Goal: Task Accomplishment & Management: Complete application form

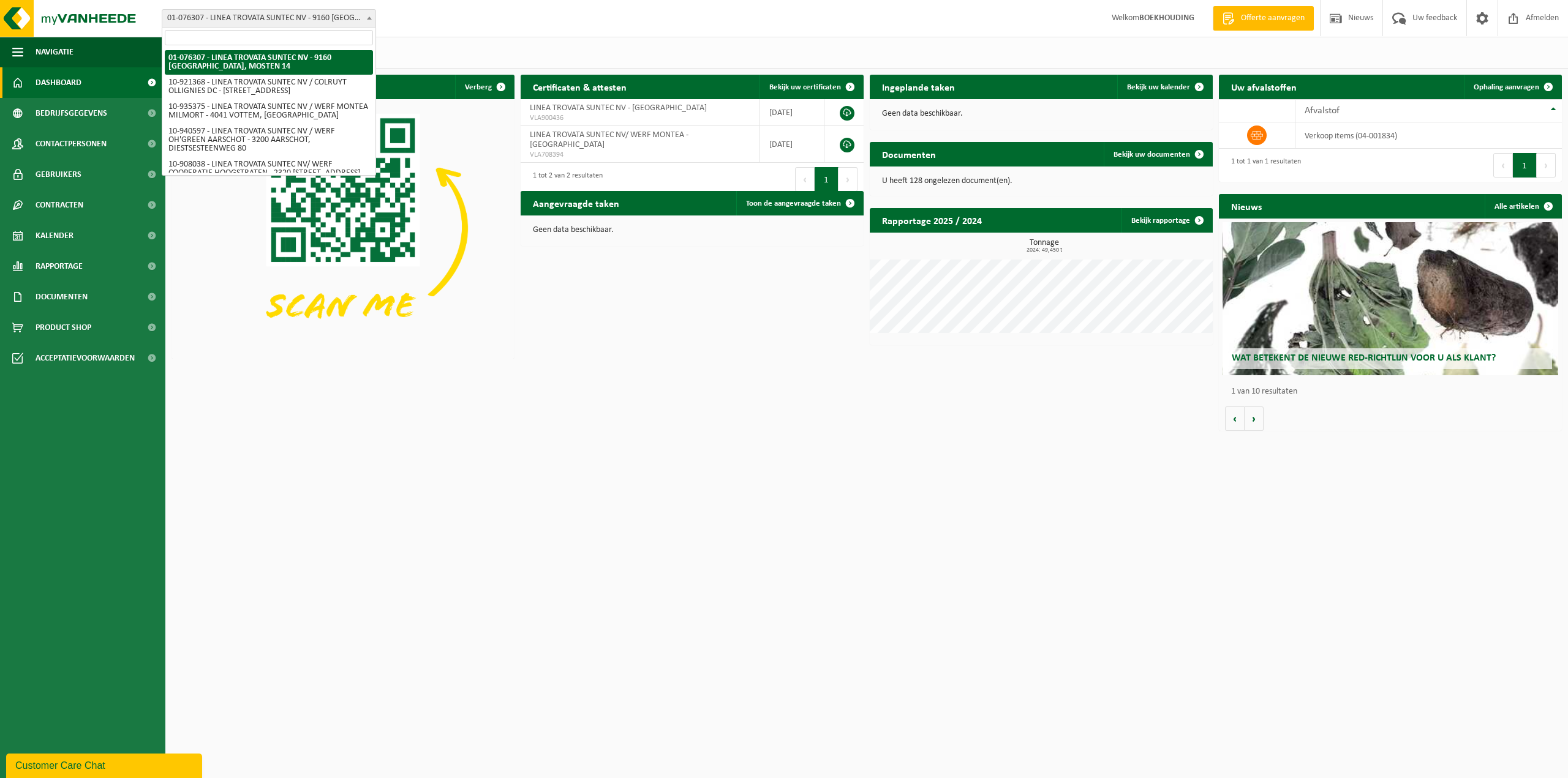
click at [369, 16] on span at bounding box center [369, 18] width 13 height 16
click at [503, 475] on html "Vestiging: 01-076307 - LINEA TROVATA SUNTEC NV - 9160 LOKEREN, MOSTEN 14 10-921…" at bounding box center [784, 389] width 1568 height 778
click at [502, 475] on html "Vestiging: 01-076307 - LINEA TROVATA SUNTEC NV - 9160 LOKEREN, MOSTEN 14 10-921…" at bounding box center [784, 389] width 1568 height 778
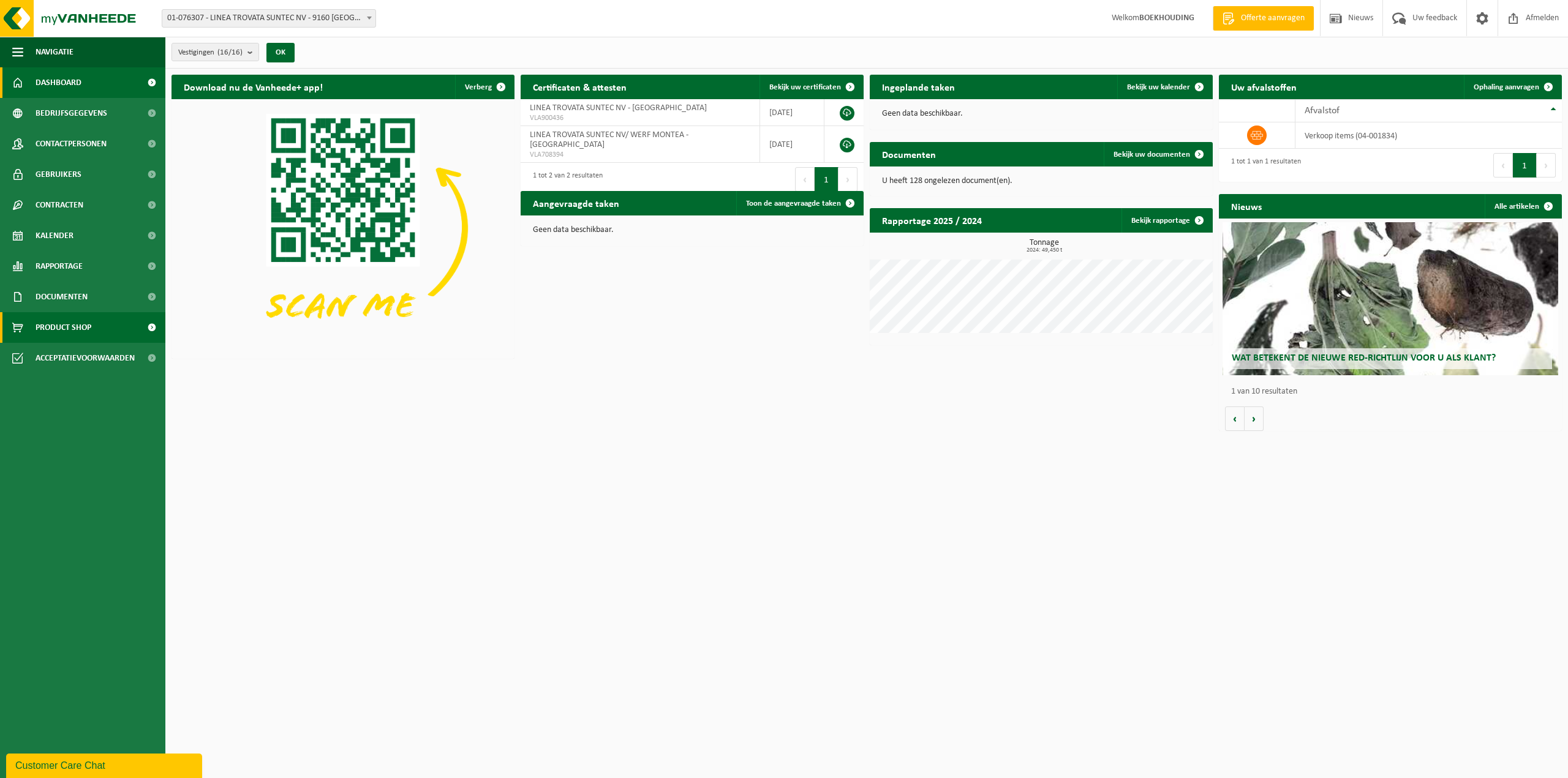
click at [78, 328] on span "Product Shop" at bounding box center [62, 327] width 56 height 30
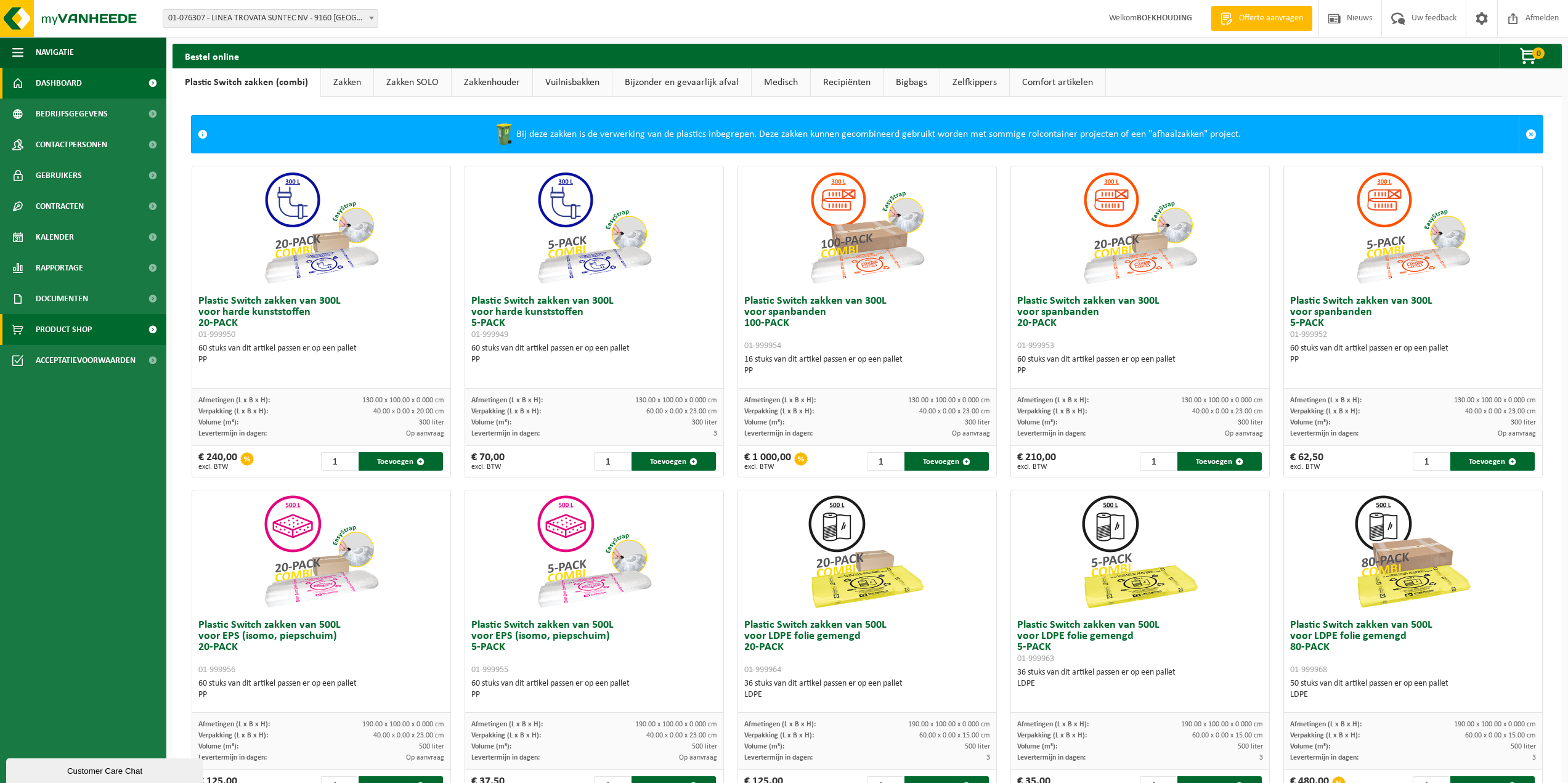
click at [61, 78] on span "Dashboard" at bounding box center [58, 83] width 46 height 30
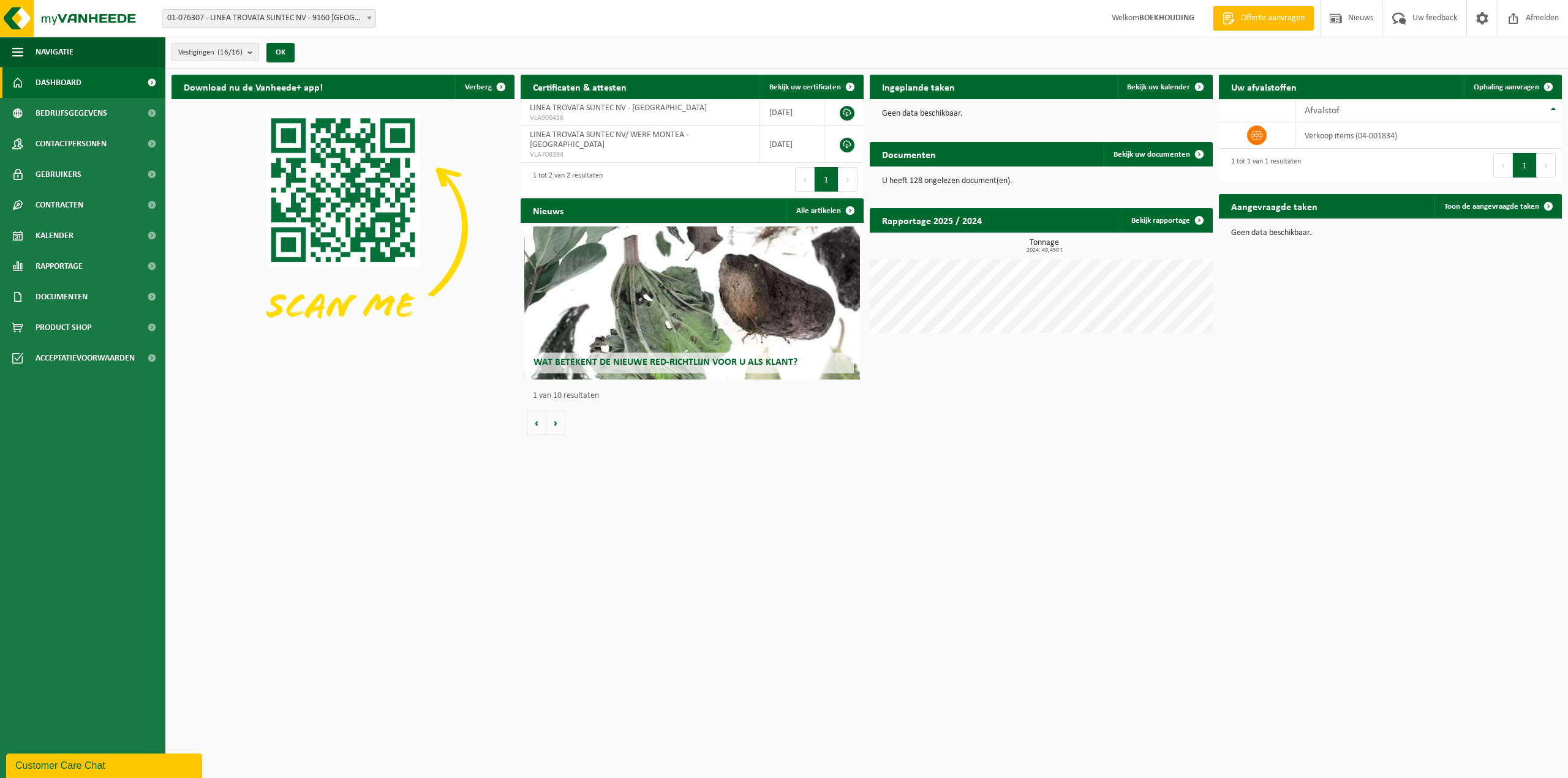
click at [258, 51] on b "submit" at bounding box center [252, 53] width 11 height 18
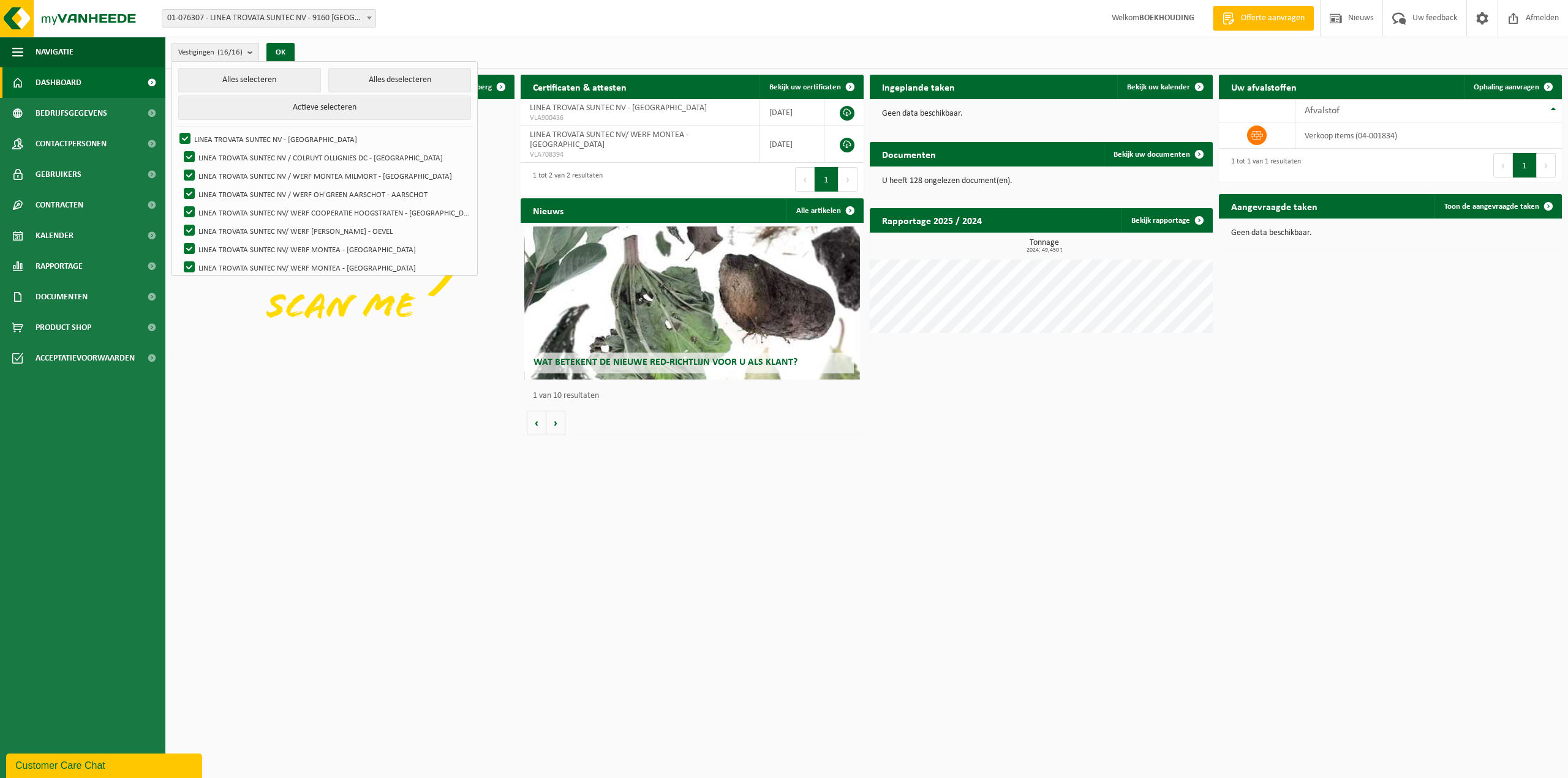
click at [258, 51] on b "submit" at bounding box center [252, 53] width 11 height 18
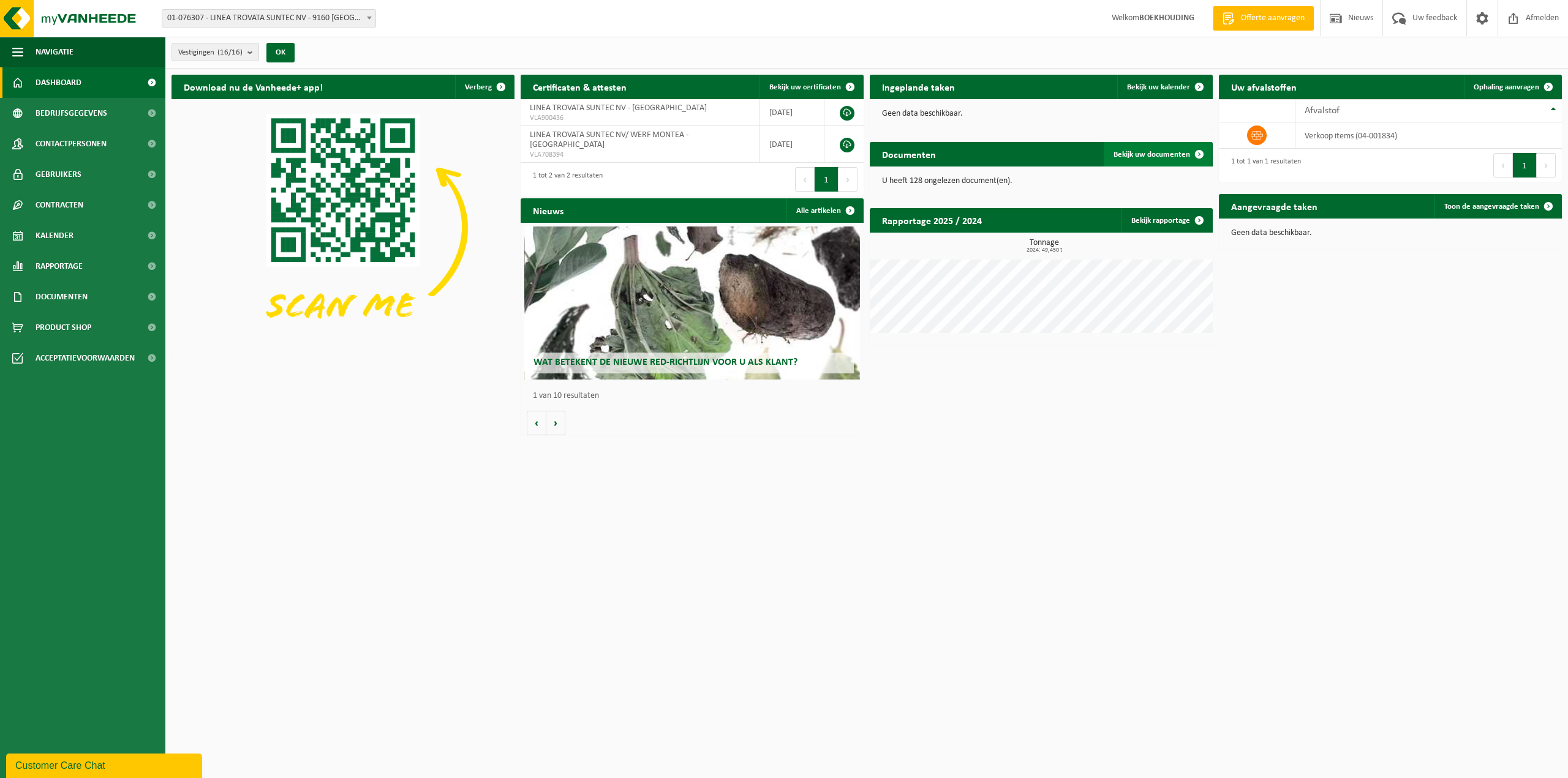
click at [1168, 152] on span "Bekijk uw documenten" at bounding box center [1152, 154] width 76 height 8
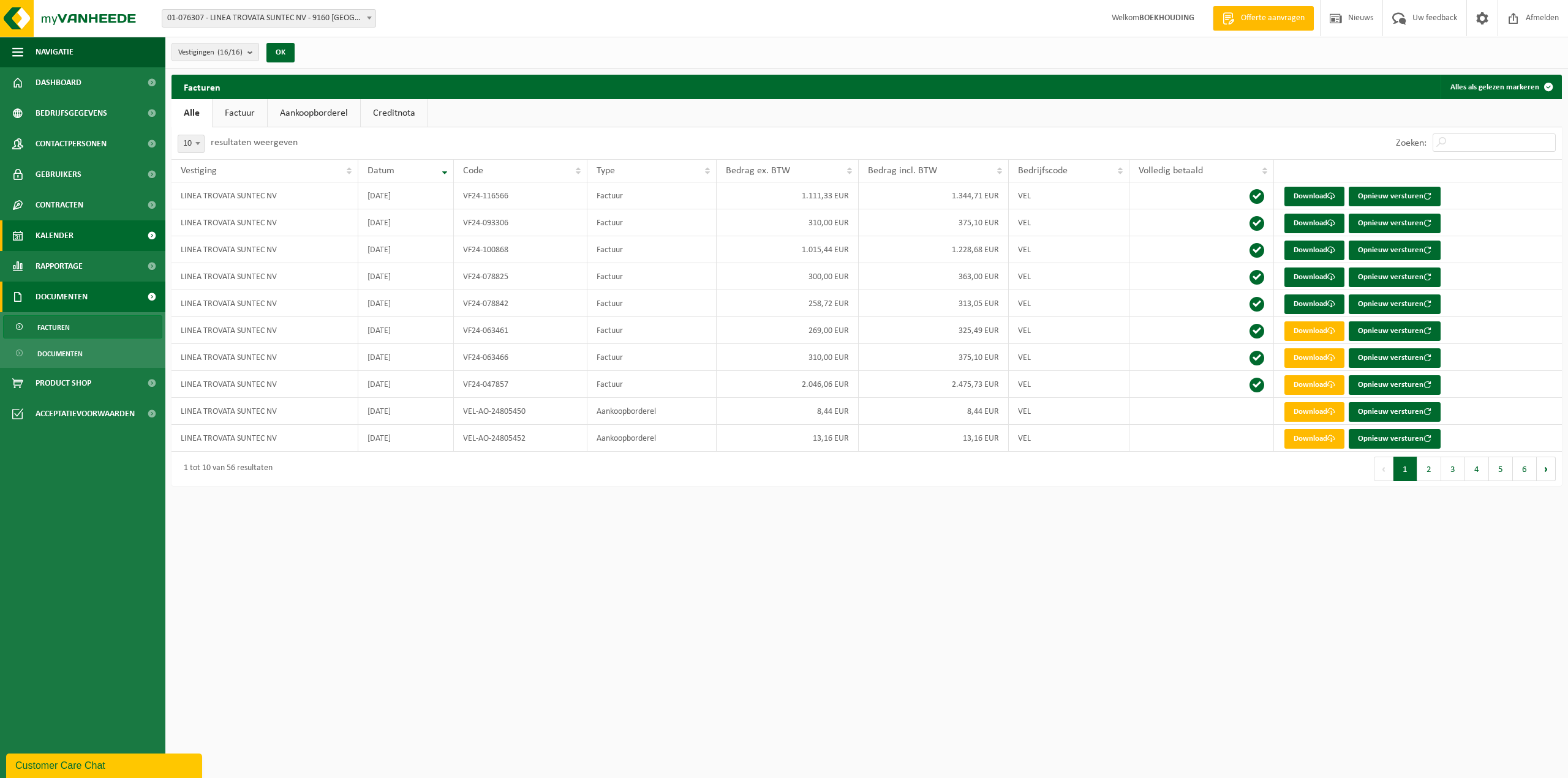
click at [57, 231] on span "Kalender" at bounding box center [54, 235] width 38 height 30
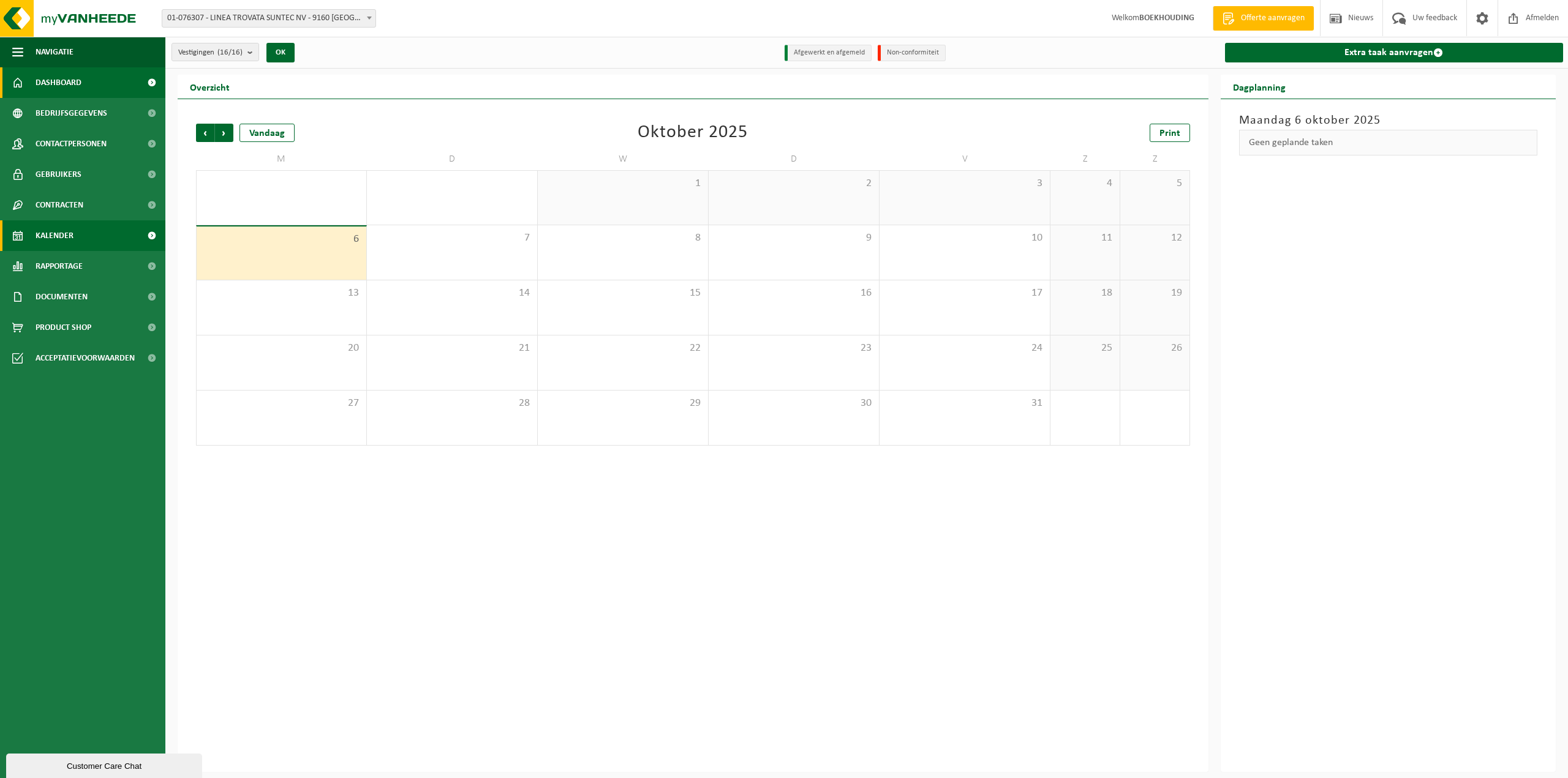
click at [47, 83] on span "Dashboard" at bounding box center [58, 82] width 46 height 30
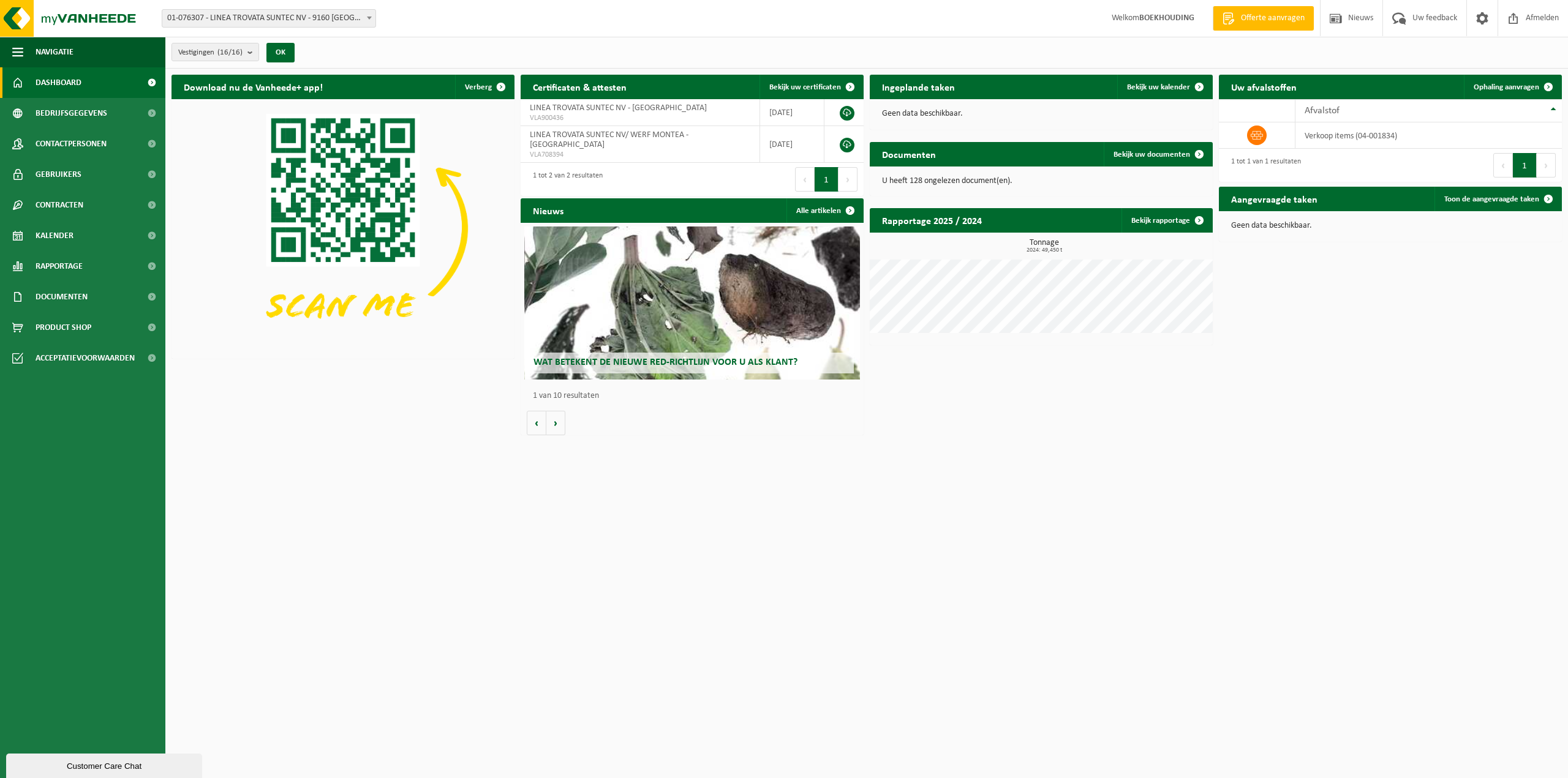
click at [1251, 21] on span "Offerte aanvragen" at bounding box center [1273, 19] width 70 height 13
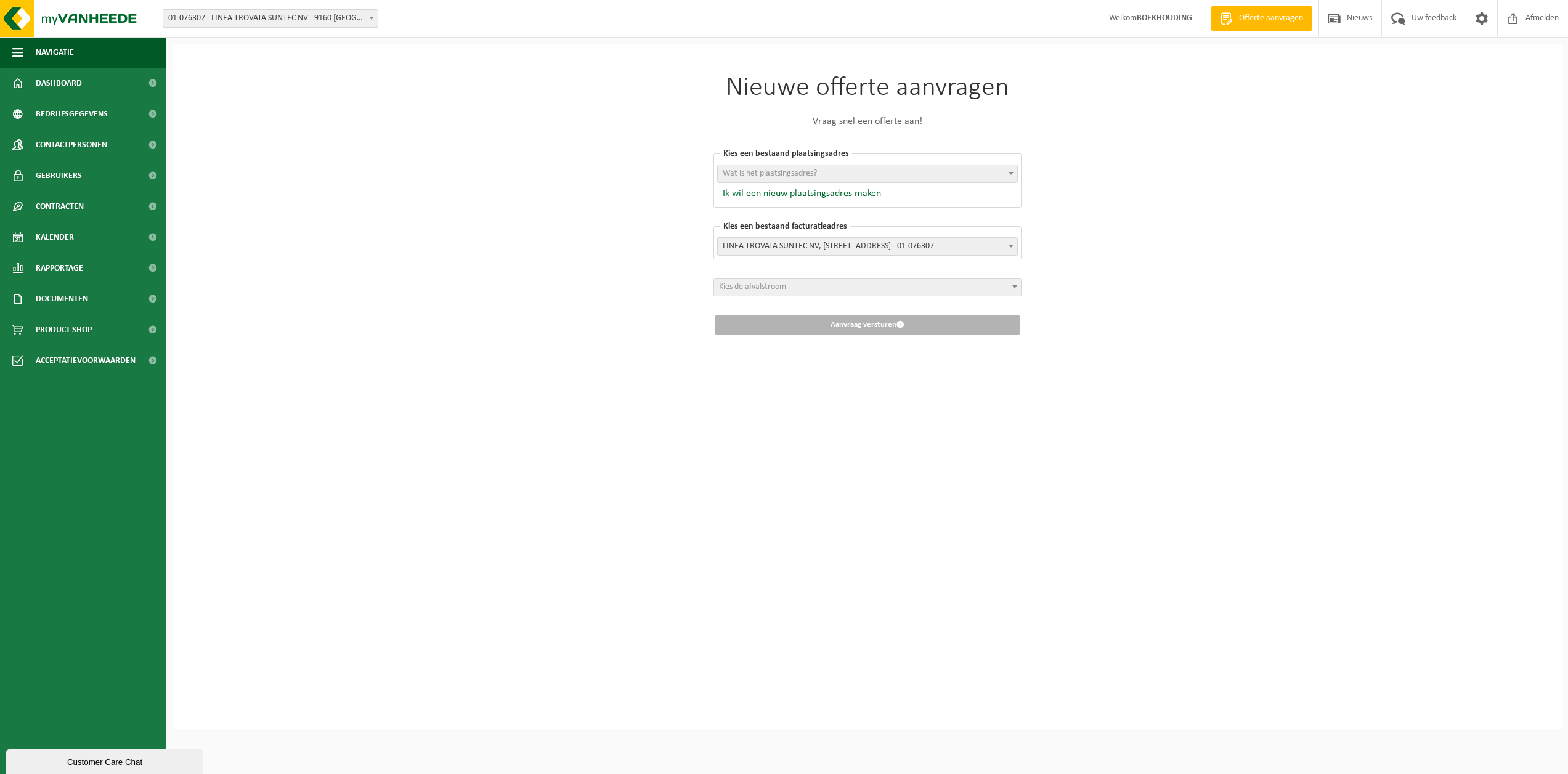
click at [1014, 285] on span at bounding box center [1014, 287] width 13 height 16
click at [1229, 335] on div "Nieuwe offerte aanvragen Vraag snel een offerte aan! Kies een bestaand plaatsin…" at bounding box center [867, 387] width 1389 height 686
click at [285, 98] on div "Nieuwe offerte aanvragen Vraag snel een offerte aan! Kies een bestaand plaatsin…" at bounding box center [867, 387] width 1389 height 686
click at [49, 49] on span "Navigatie" at bounding box center [54, 52] width 38 height 30
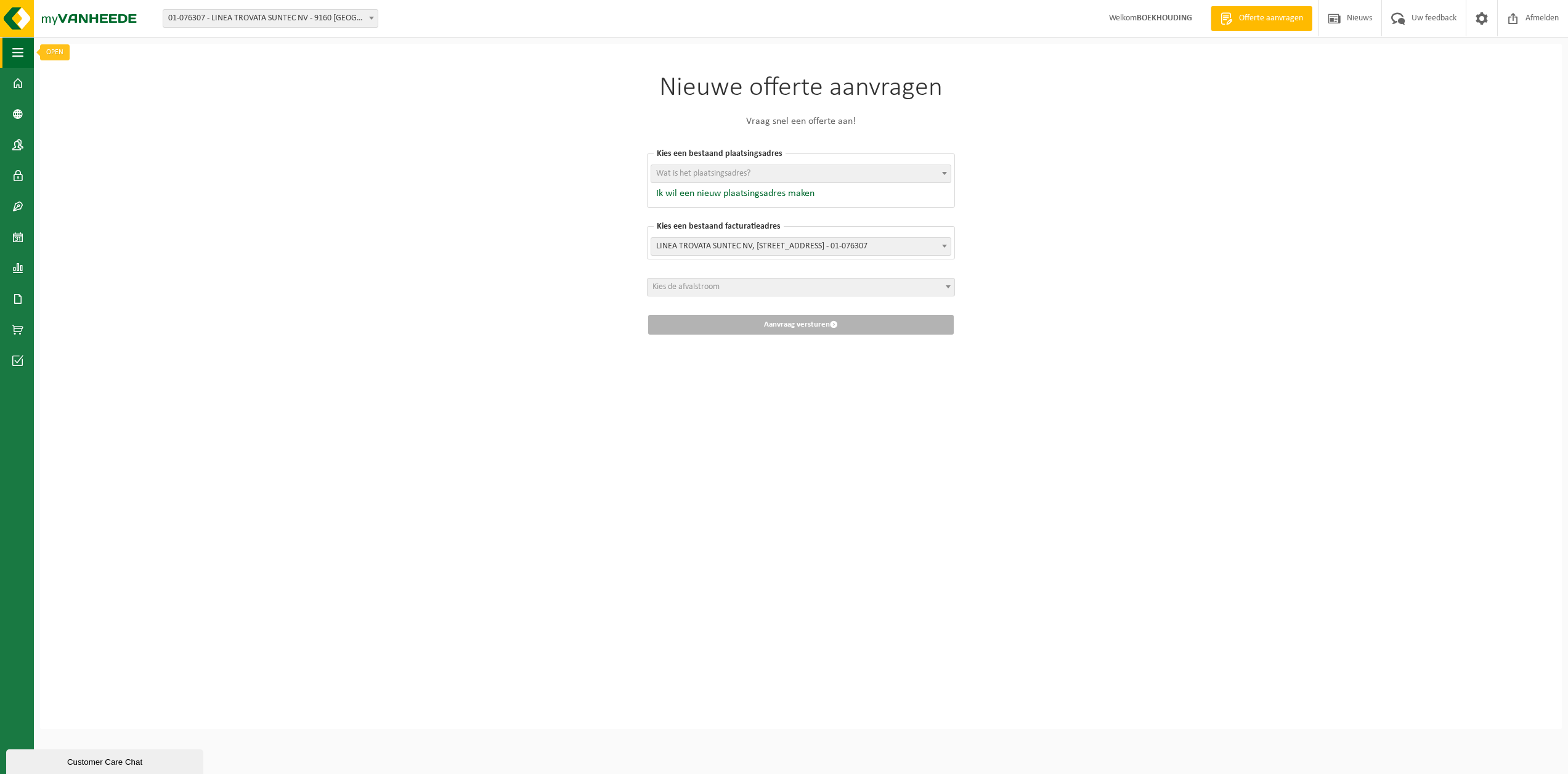
click at [23, 54] on span "button" at bounding box center [18, 52] width 11 height 30
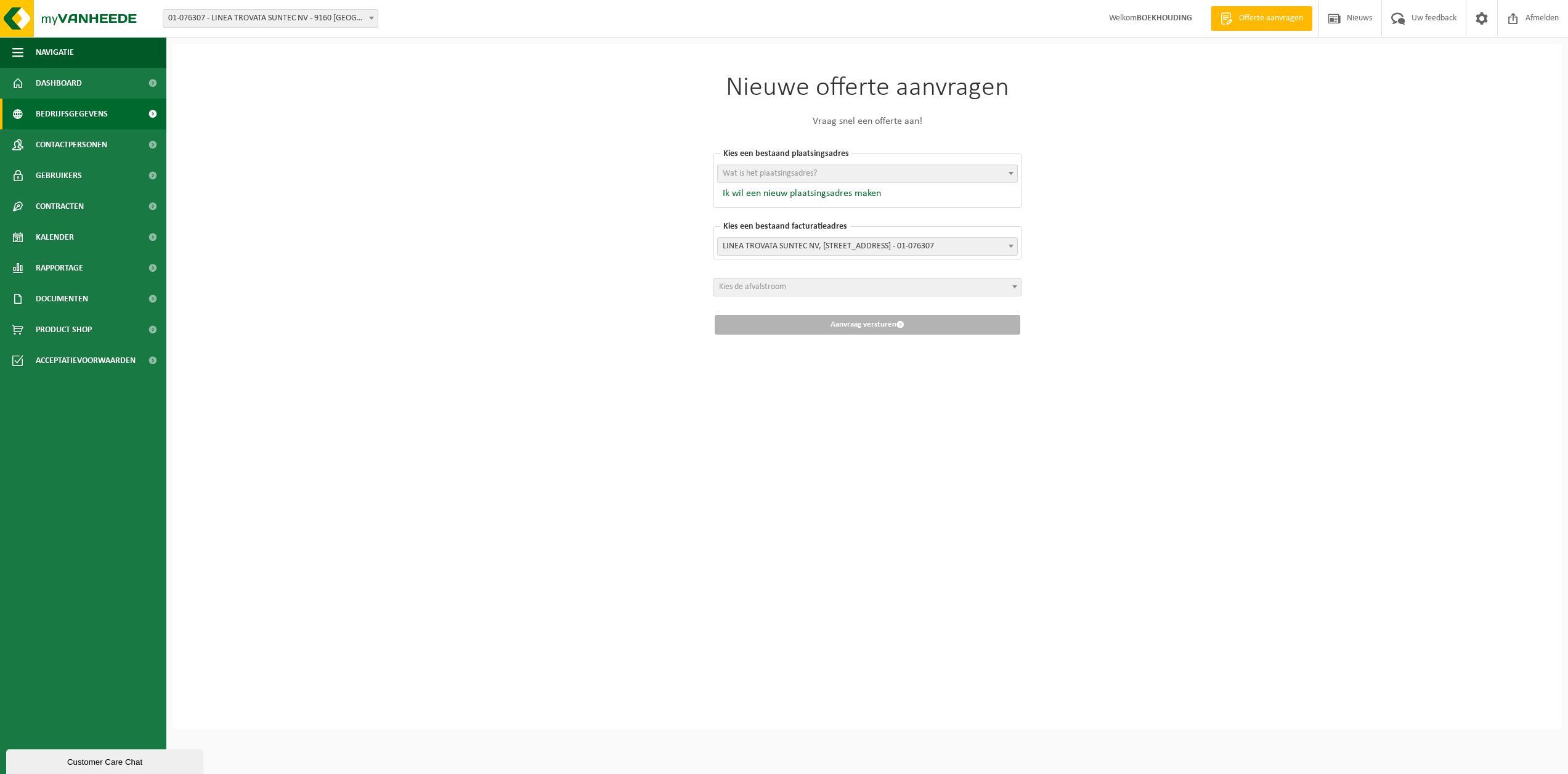
click at [90, 110] on span "Bedrijfsgegevens" at bounding box center [71, 113] width 72 height 30
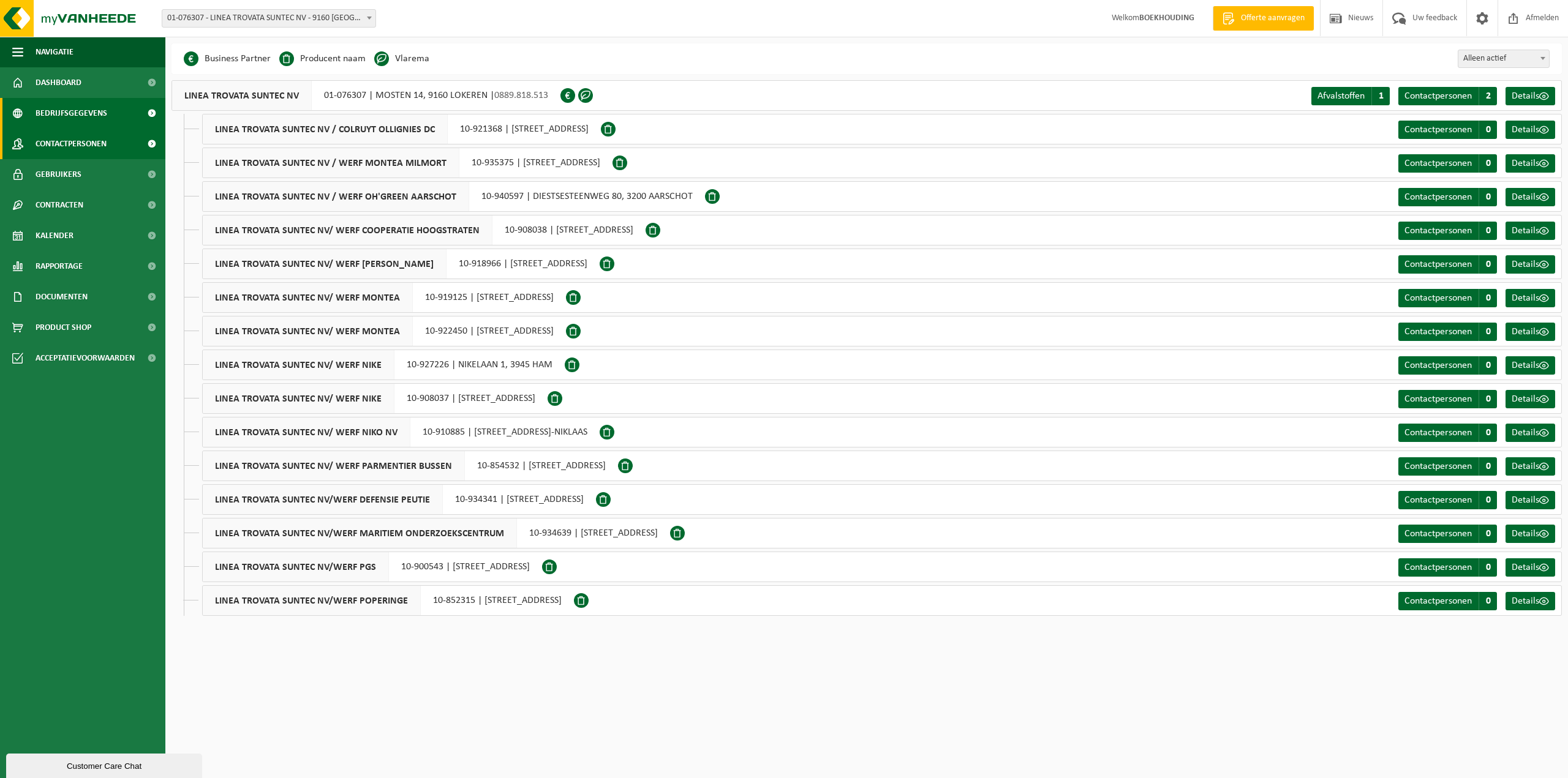
click at [86, 140] on span "Contactpersonen" at bounding box center [70, 143] width 71 height 30
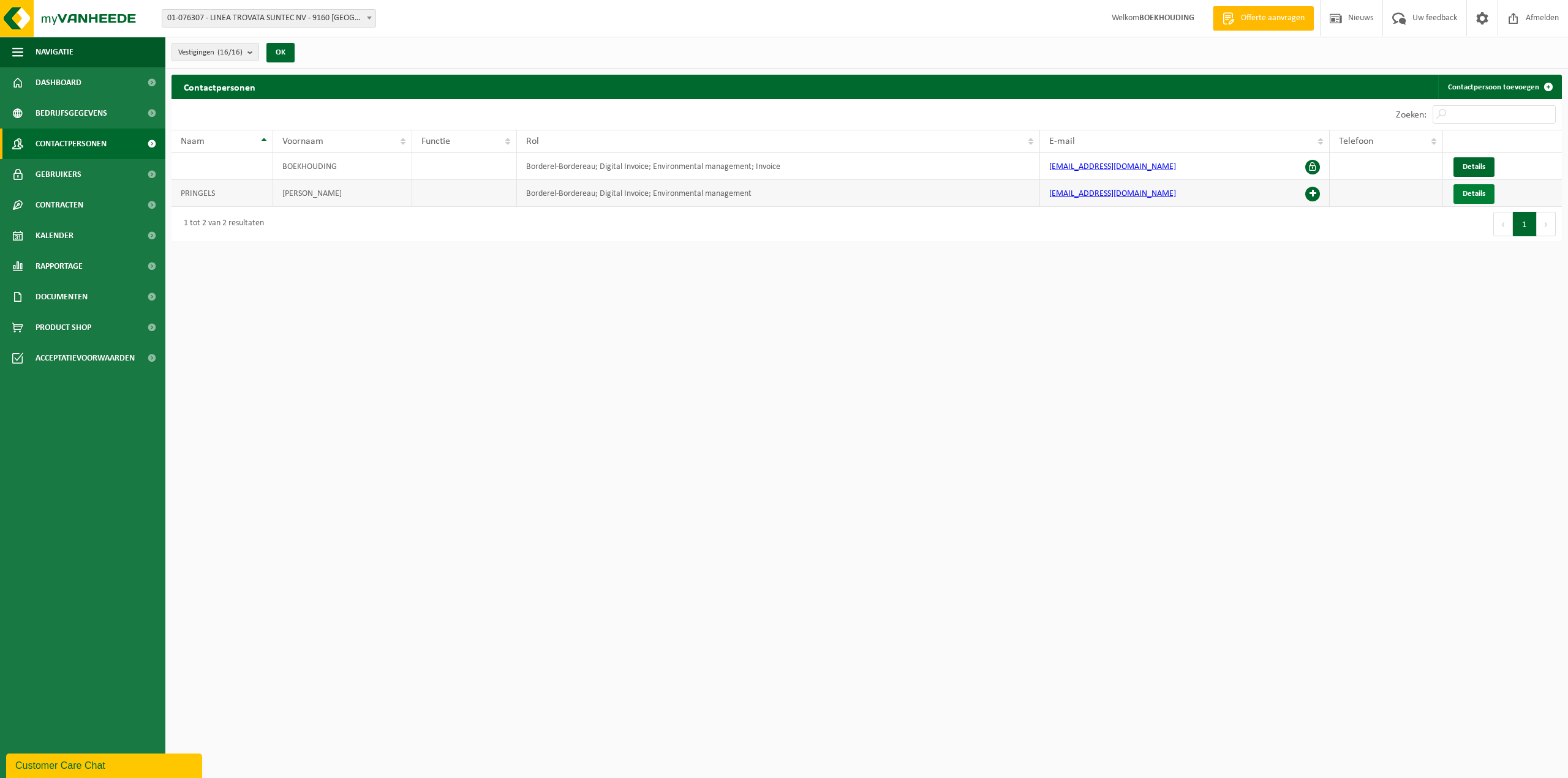
click at [1471, 196] on span "Details" at bounding box center [1473, 193] width 22 height 8
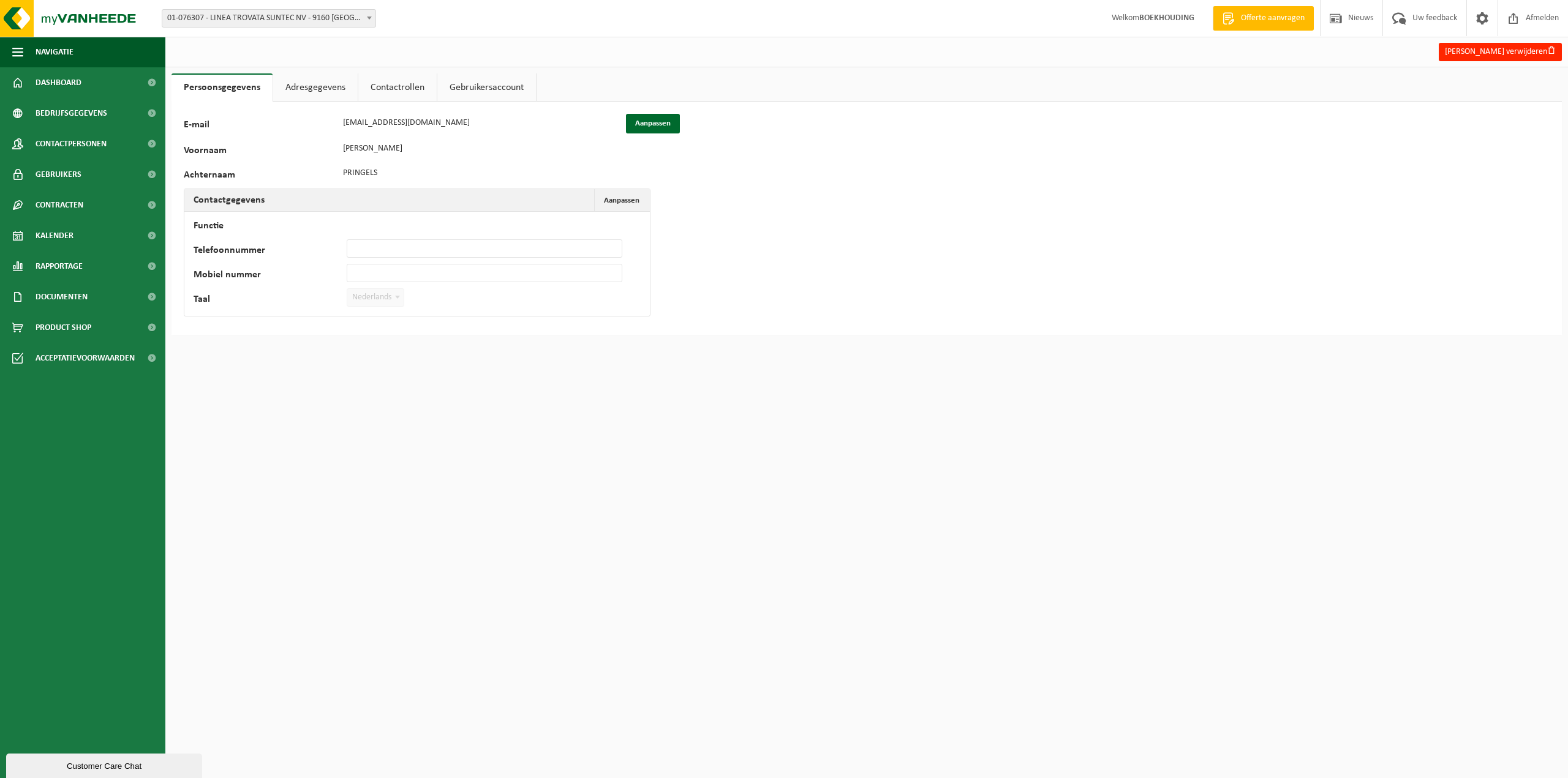
click at [293, 88] on link "Adresgegevens" at bounding box center [315, 87] width 85 height 28
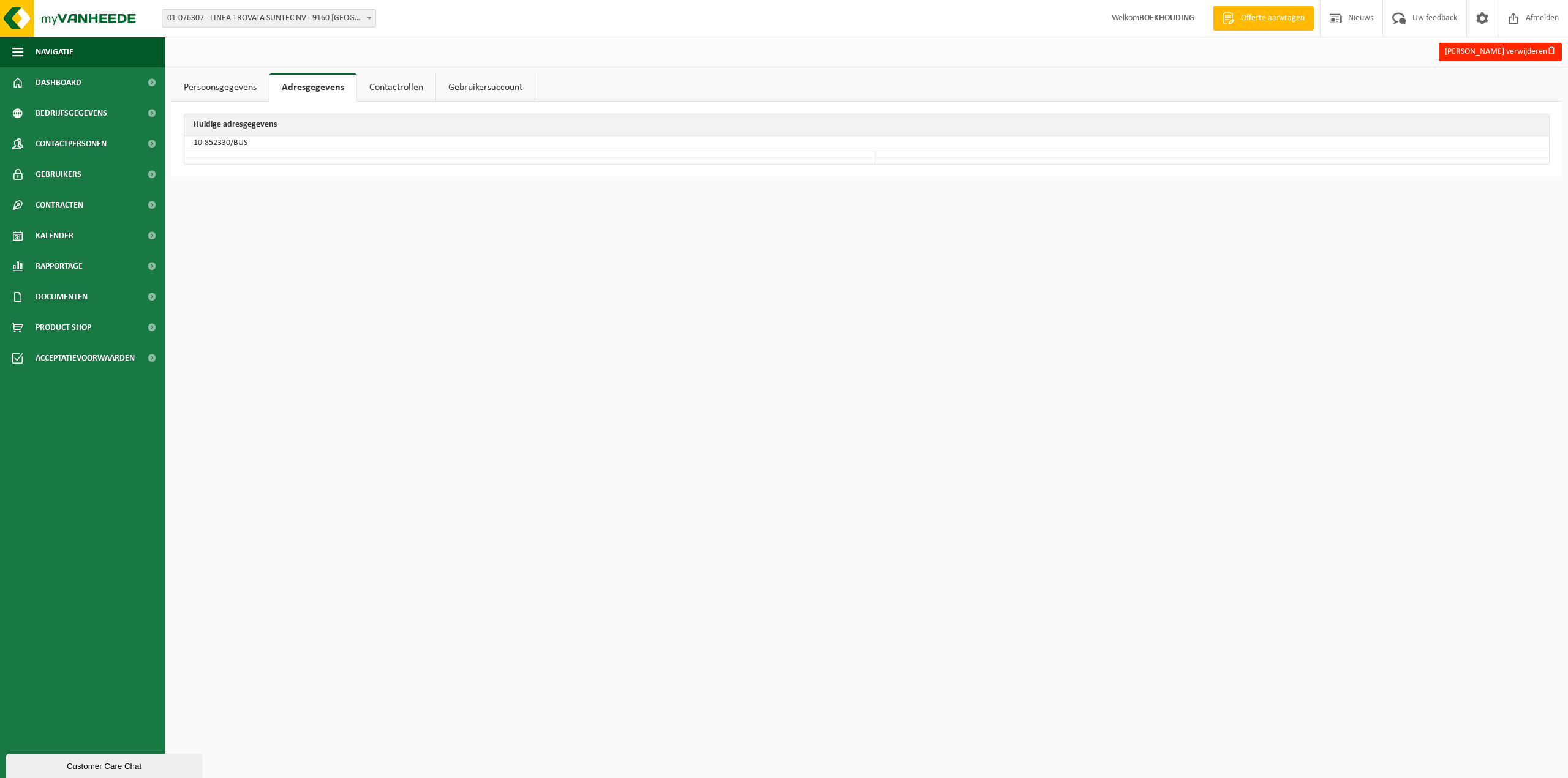
click at [375, 90] on link "Contactrollen" at bounding box center [396, 87] width 78 height 28
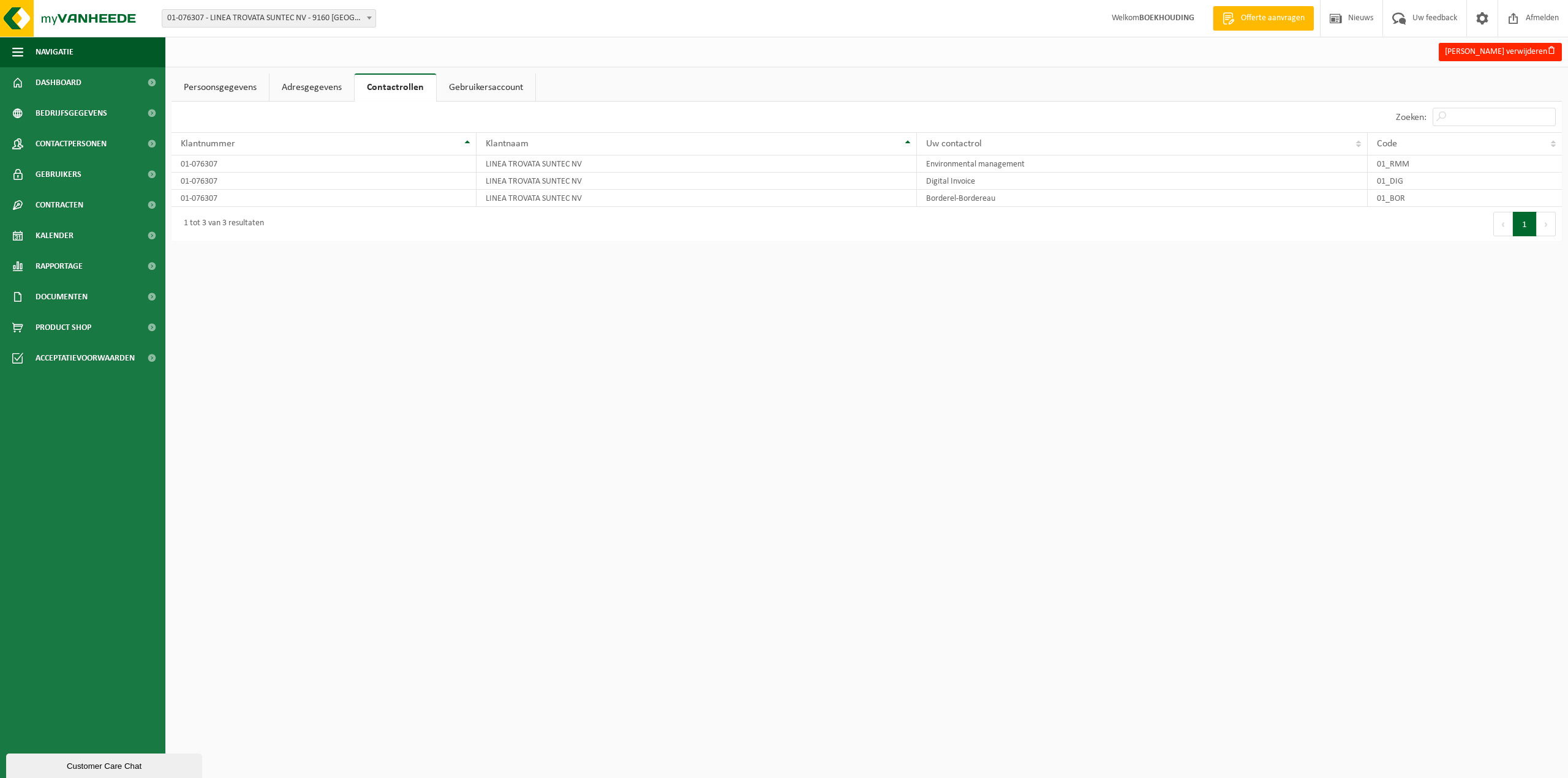
click at [458, 87] on link "Gebruikersaccount" at bounding box center [485, 87] width 99 height 28
click at [203, 85] on link "Persoonsgegevens" at bounding box center [221, 87] width 98 height 28
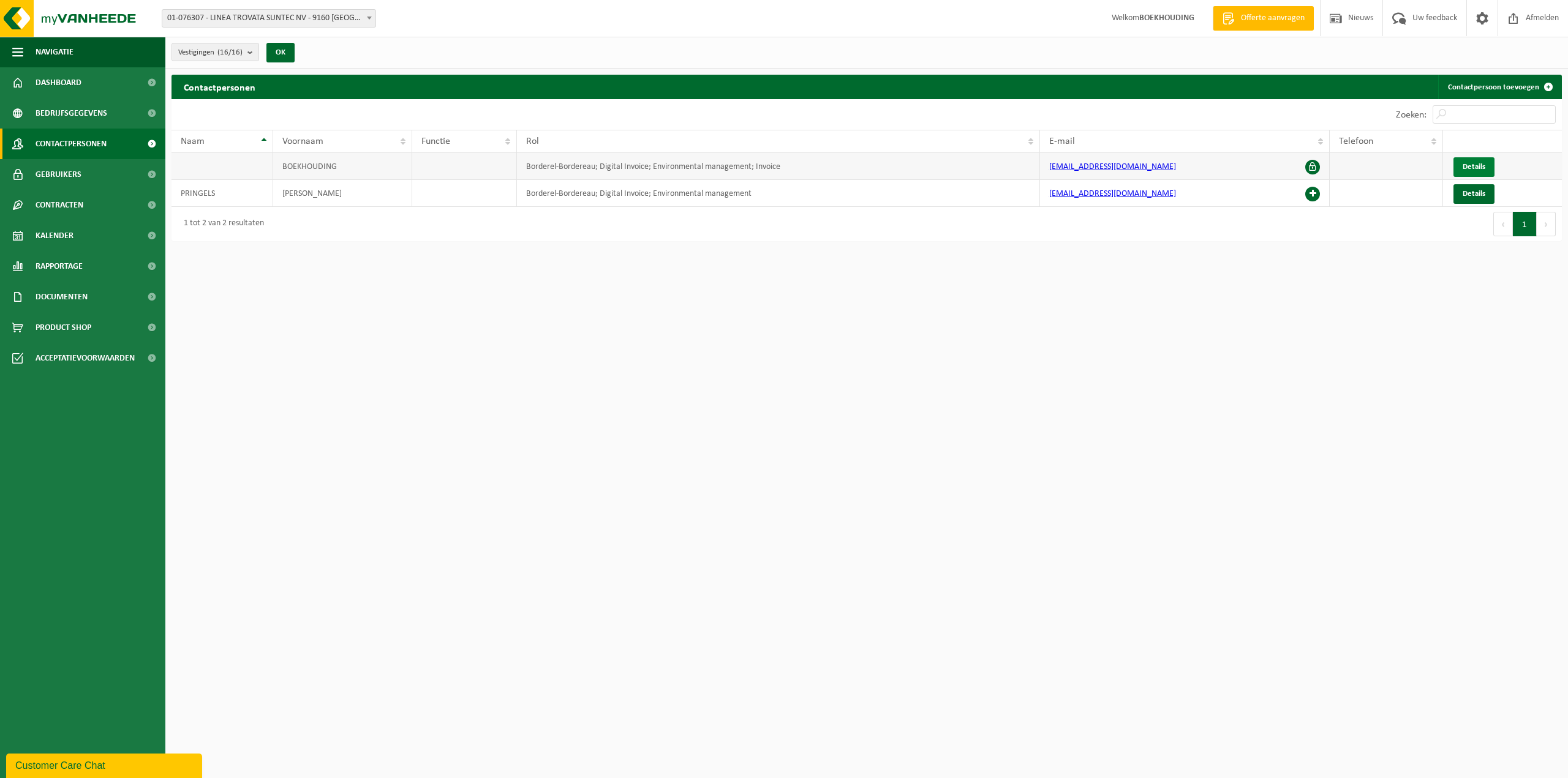
click at [1473, 167] on span "Details" at bounding box center [1473, 167] width 22 height 8
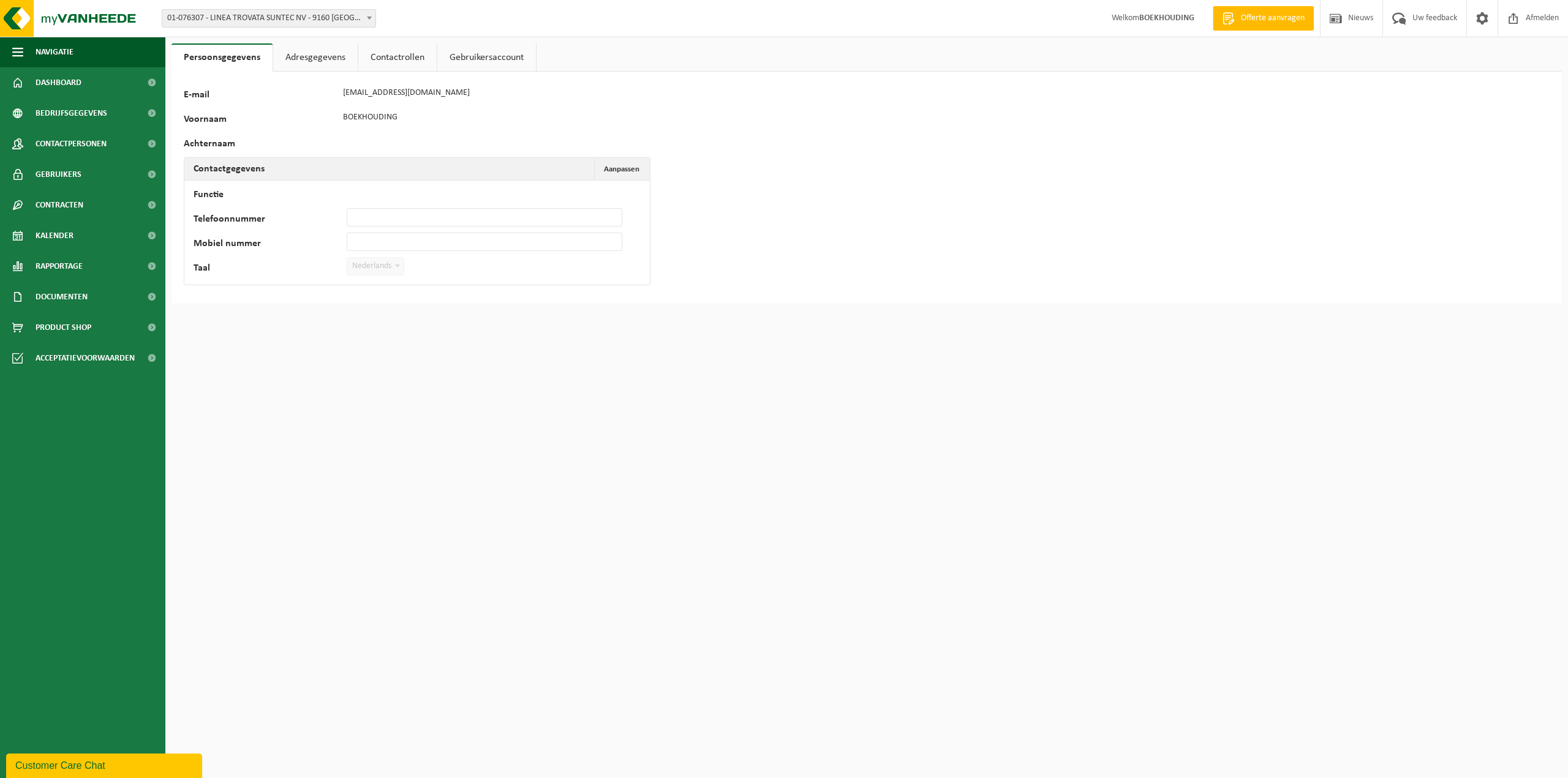
click at [290, 63] on link "Adresgegevens" at bounding box center [315, 58] width 85 height 28
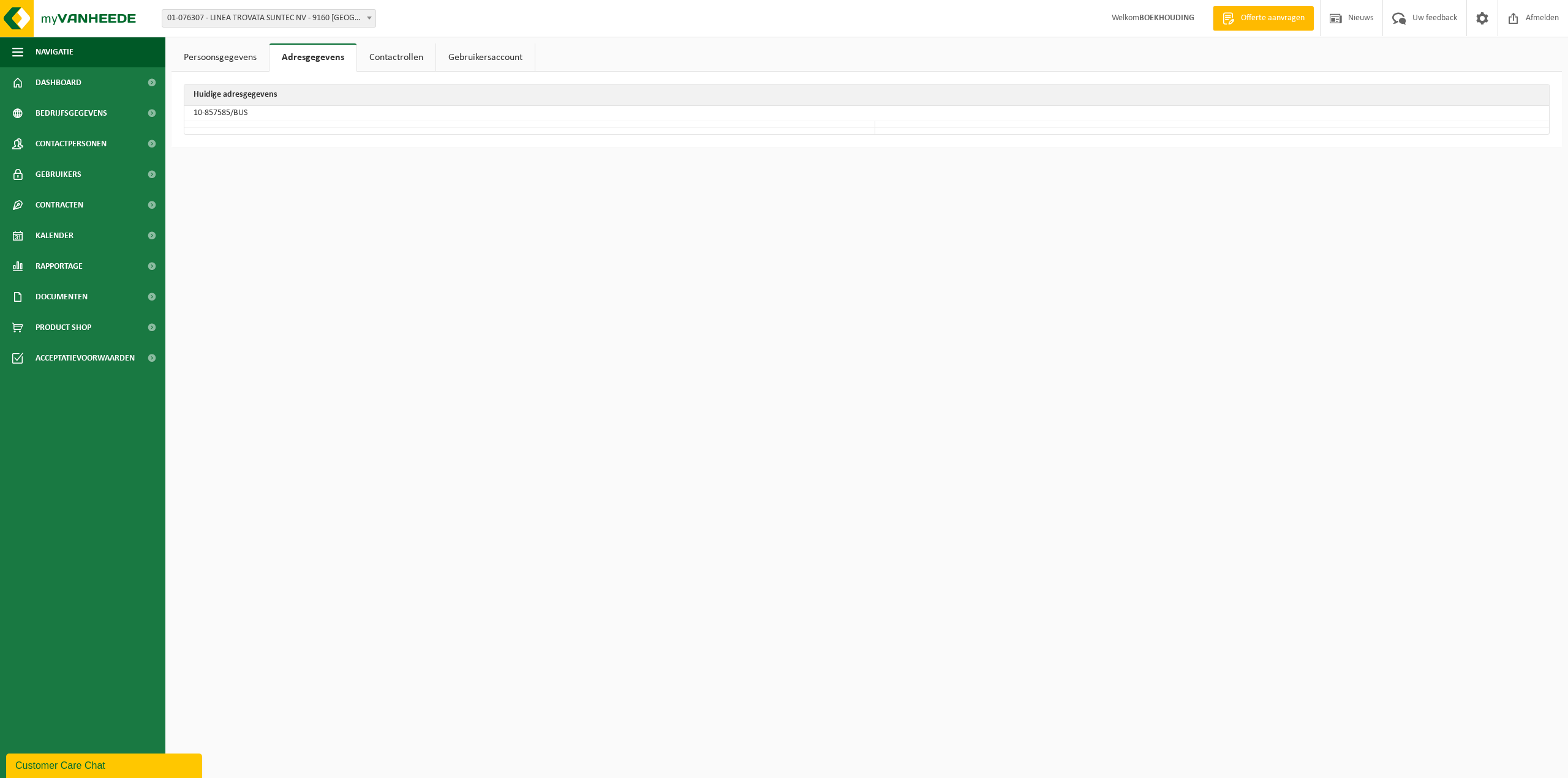
click at [381, 60] on link "Contactrollen" at bounding box center [396, 58] width 78 height 28
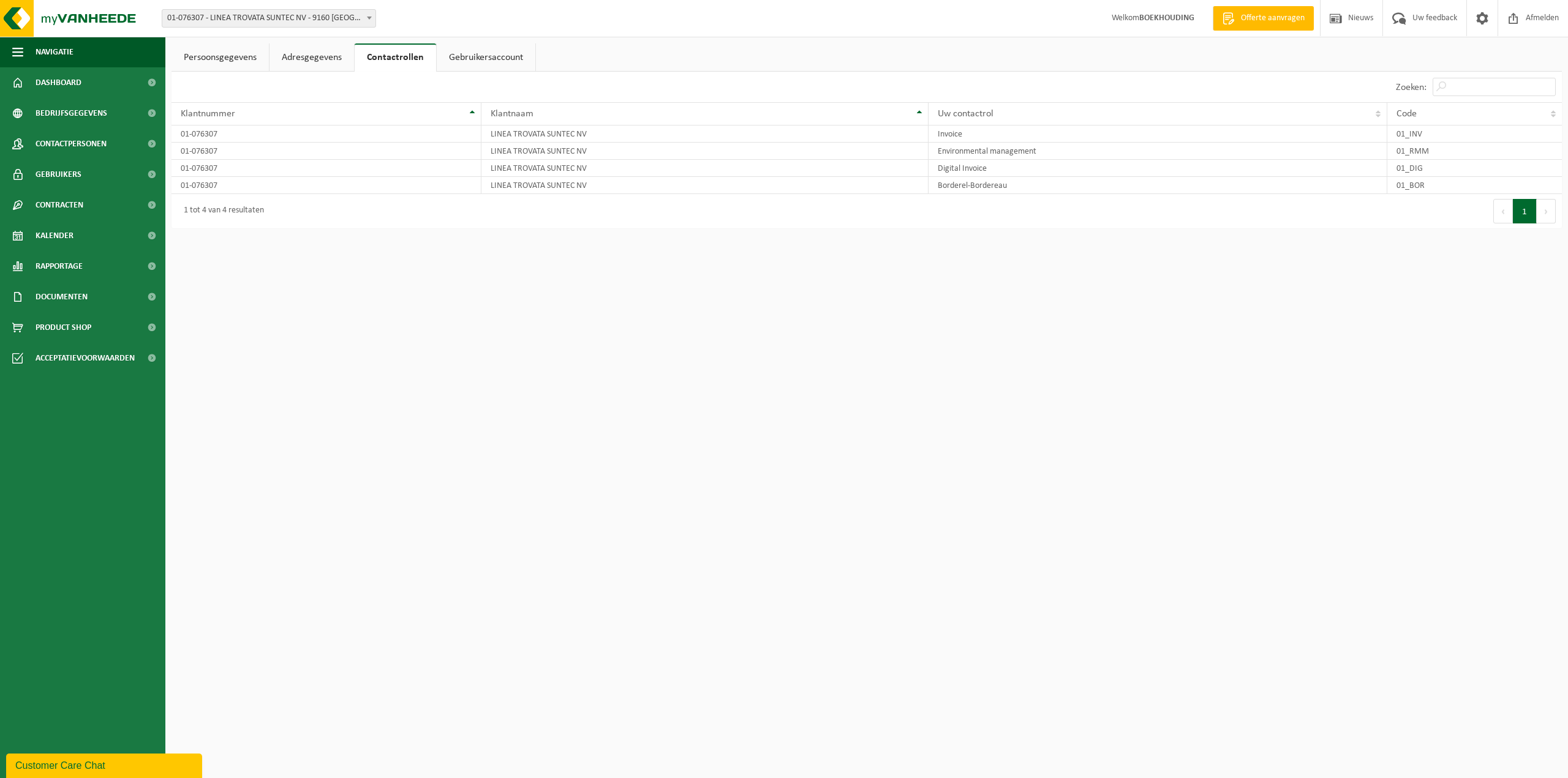
click at [456, 60] on link "Gebruikersaccount" at bounding box center [485, 58] width 99 height 28
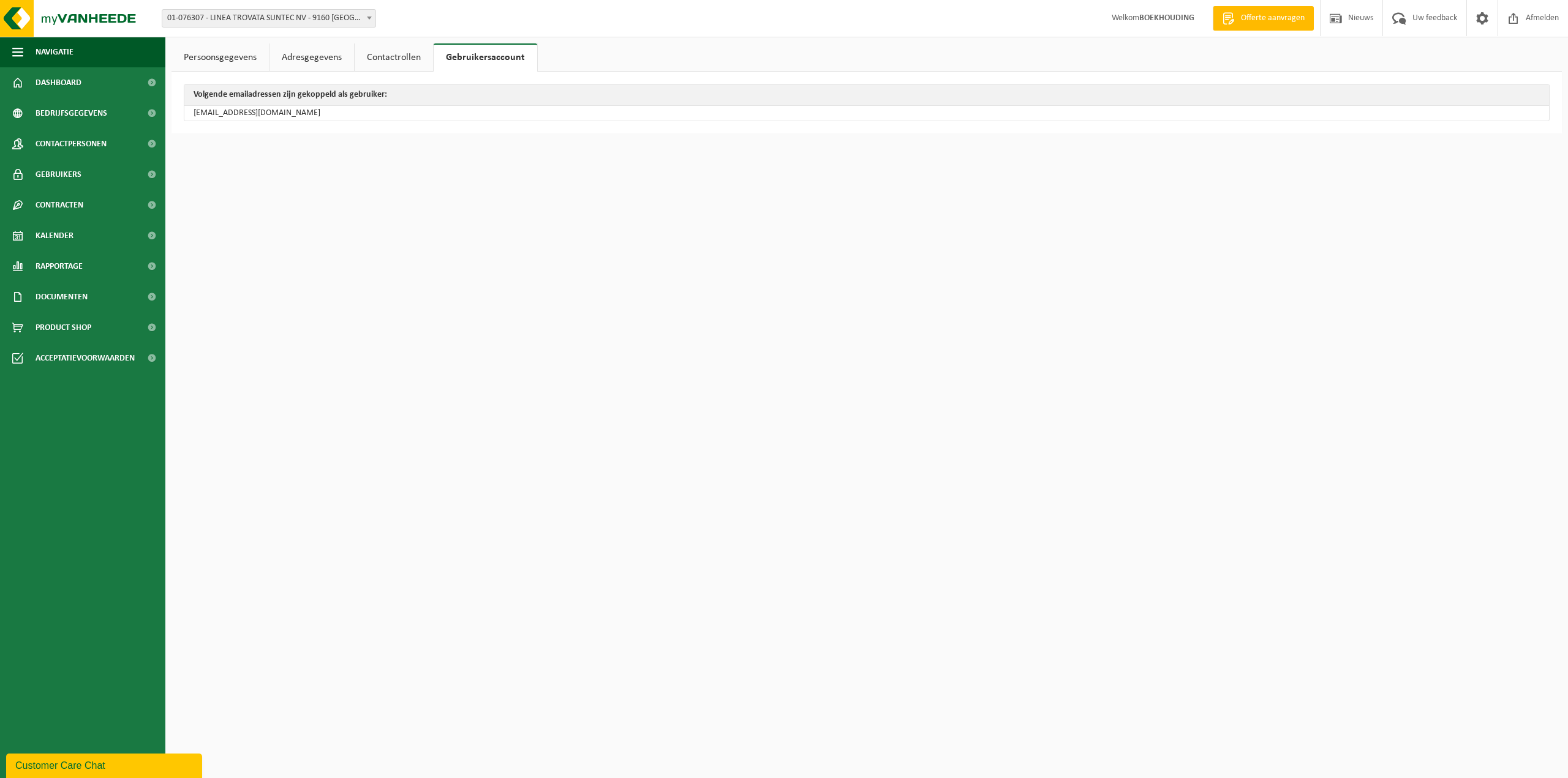
click at [229, 58] on link "Persoonsgegevens" at bounding box center [221, 58] width 98 height 28
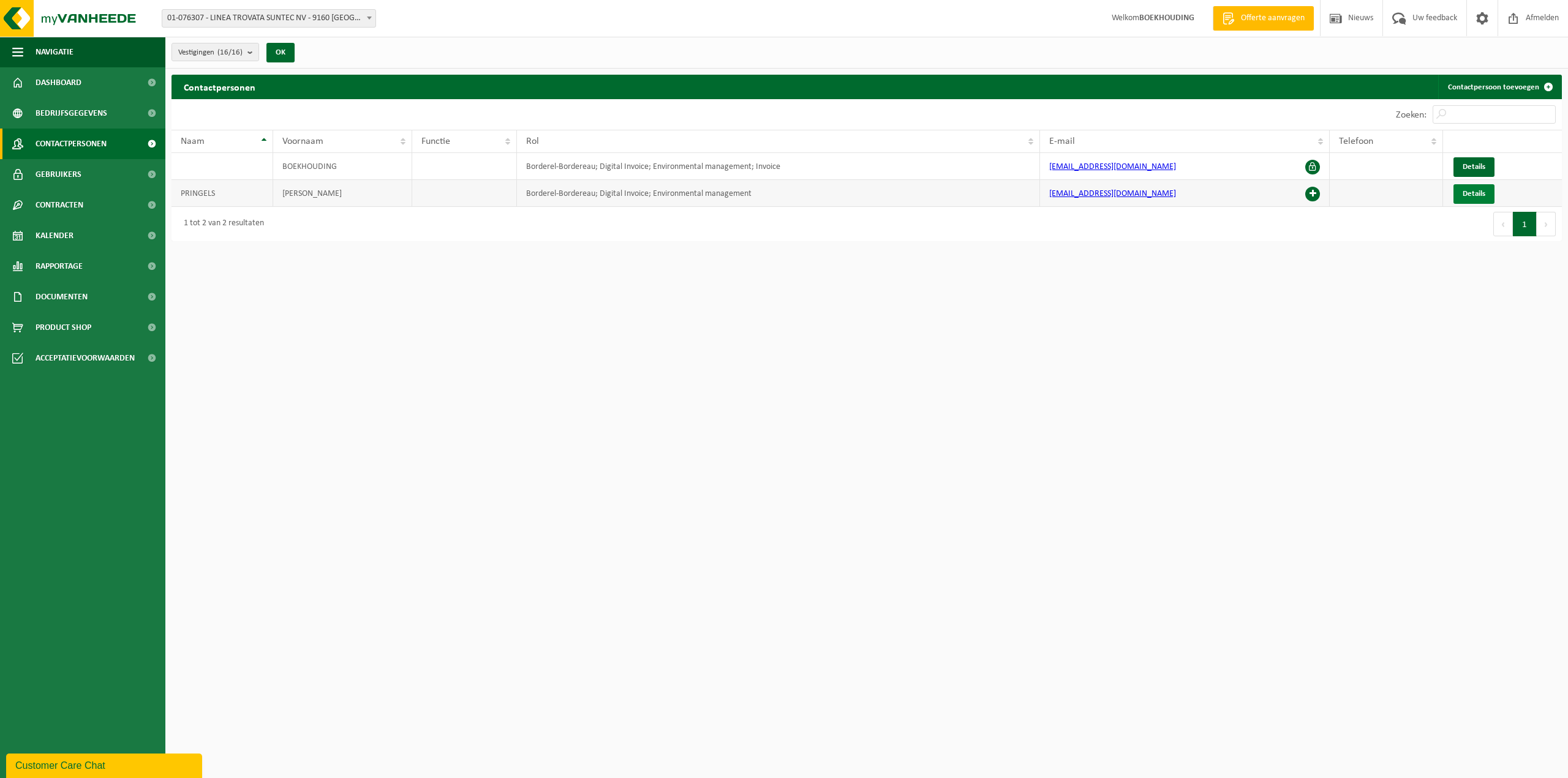
click at [1488, 196] on link "Details" at bounding box center [1474, 194] width 41 height 20
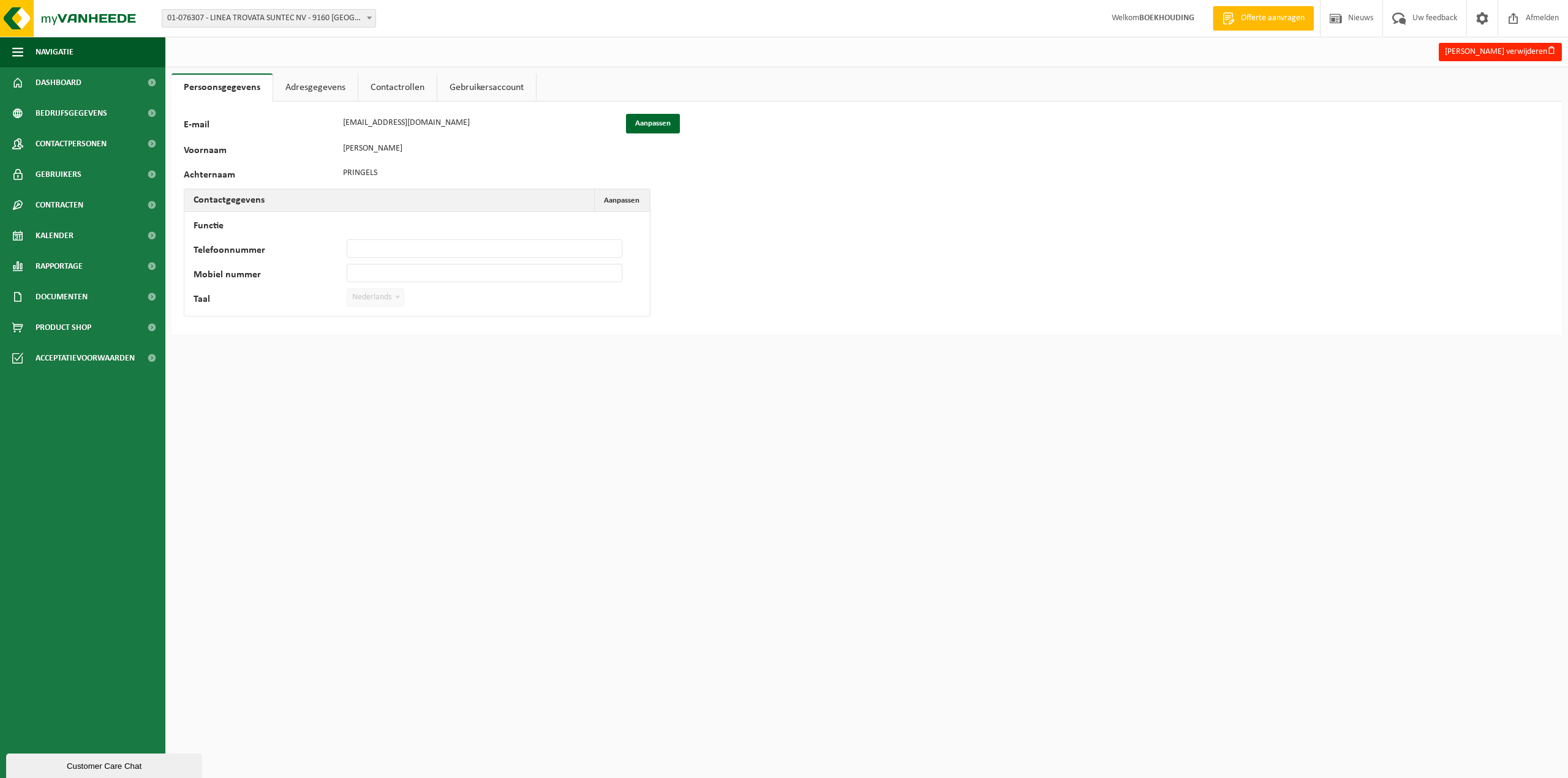
click at [491, 86] on link "Gebruikersaccount" at bounding box center [486, 87] width 99 height 28
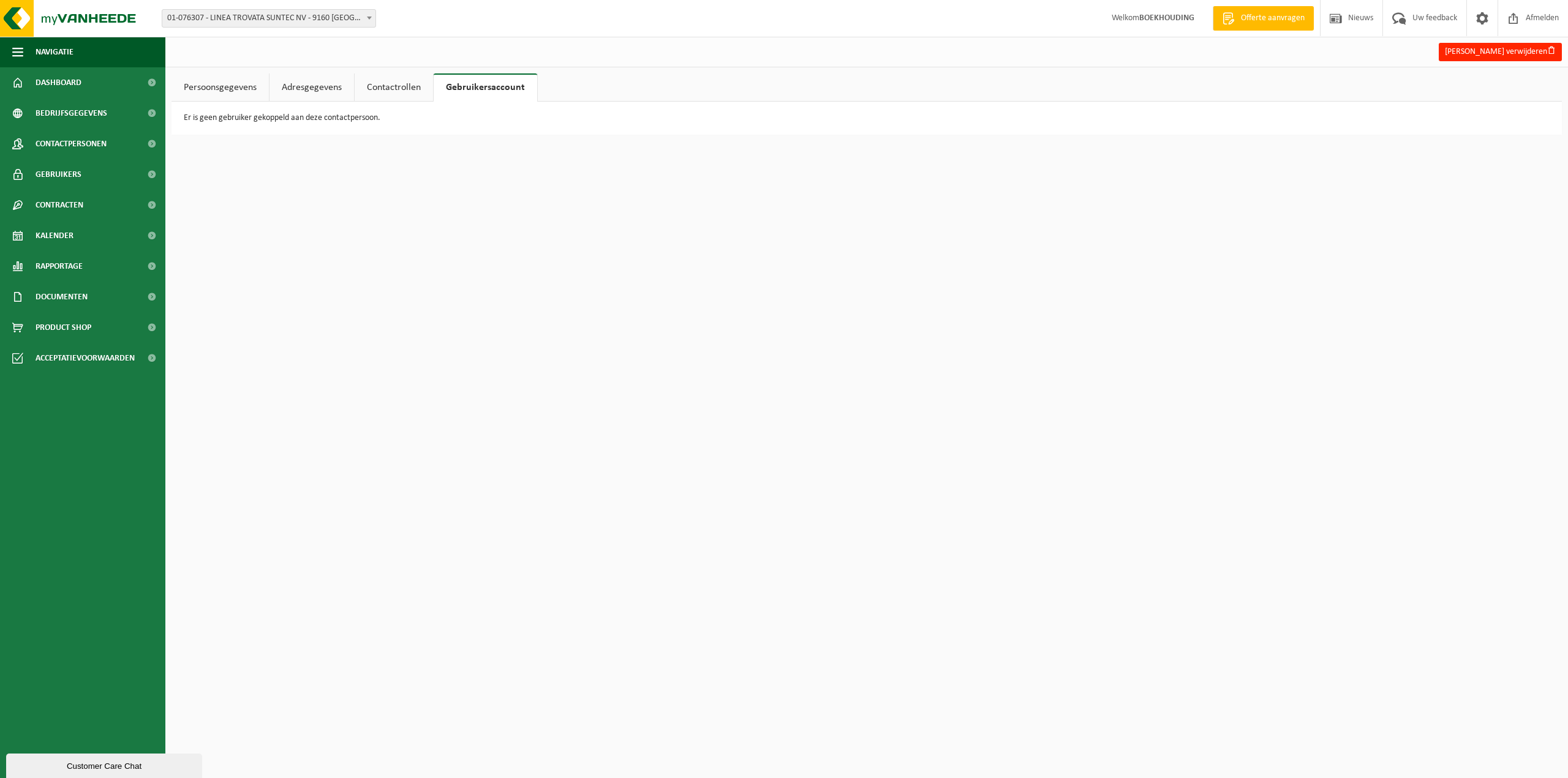
click at [336, 114] on p "Er is geen gebruiker gekoppeld aan deze contactpersoon." at bounding box center [866, 118] width 1366 height 9
click at [326, 82] on link "Adresgegevens" at bounding box center [311, 87] width 85 height 28
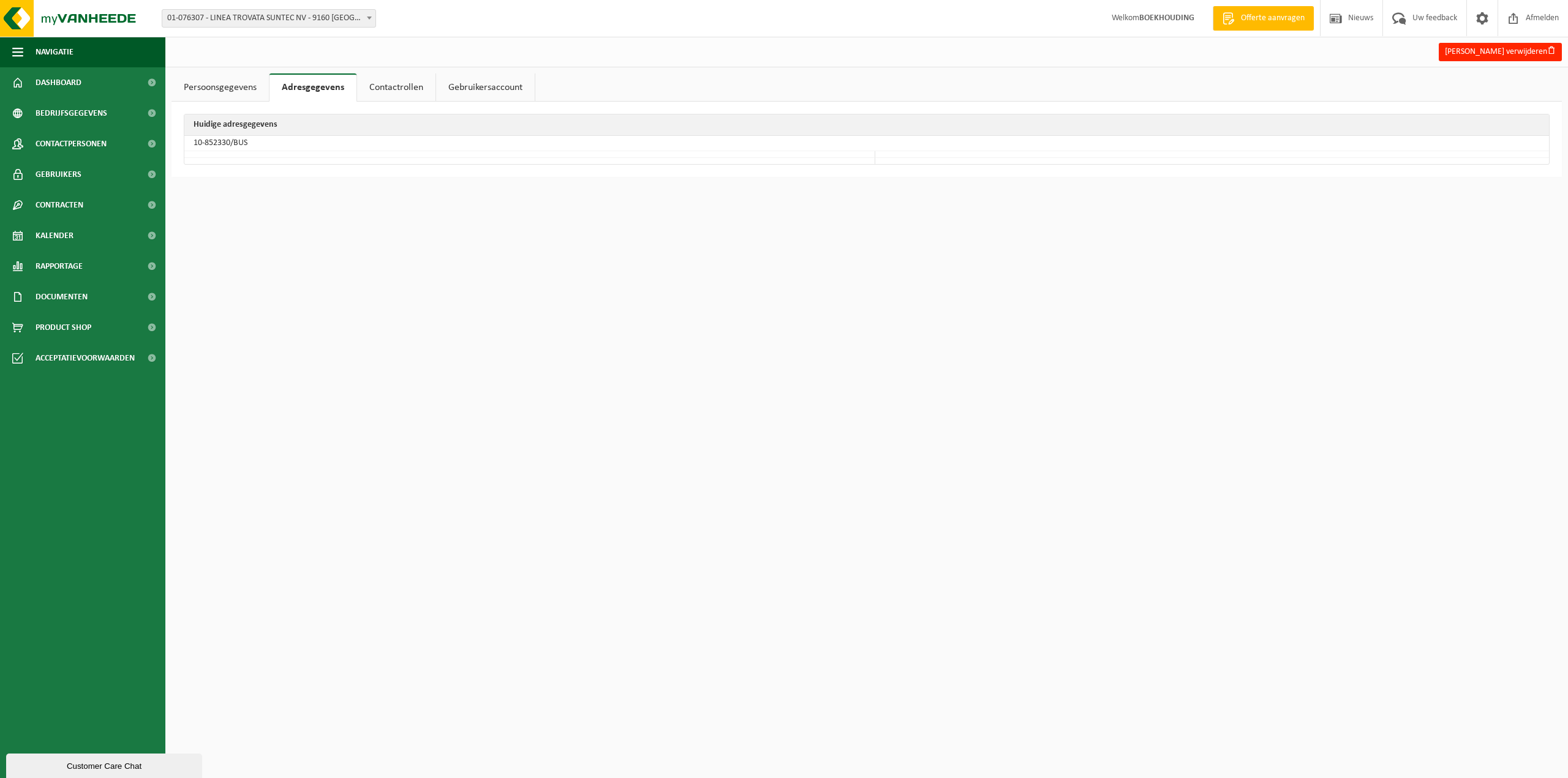
click at [375, 82] on link "Contactrollen" at bounding box center [396, 87] width 78 height 28
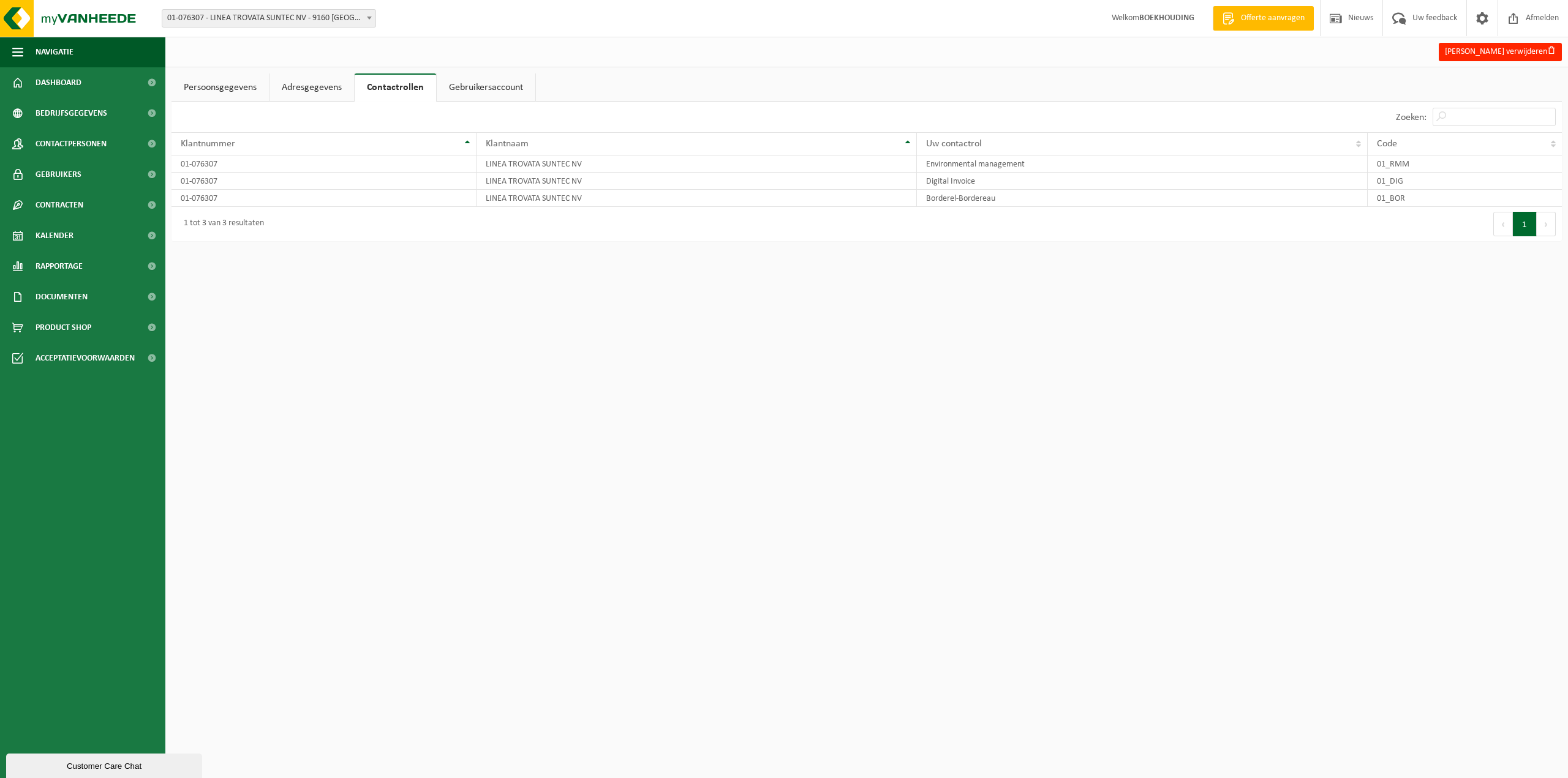
click at [225, 86] on link "Persoonsgegevens" at bounding box center [221, 87] width 98 height 28
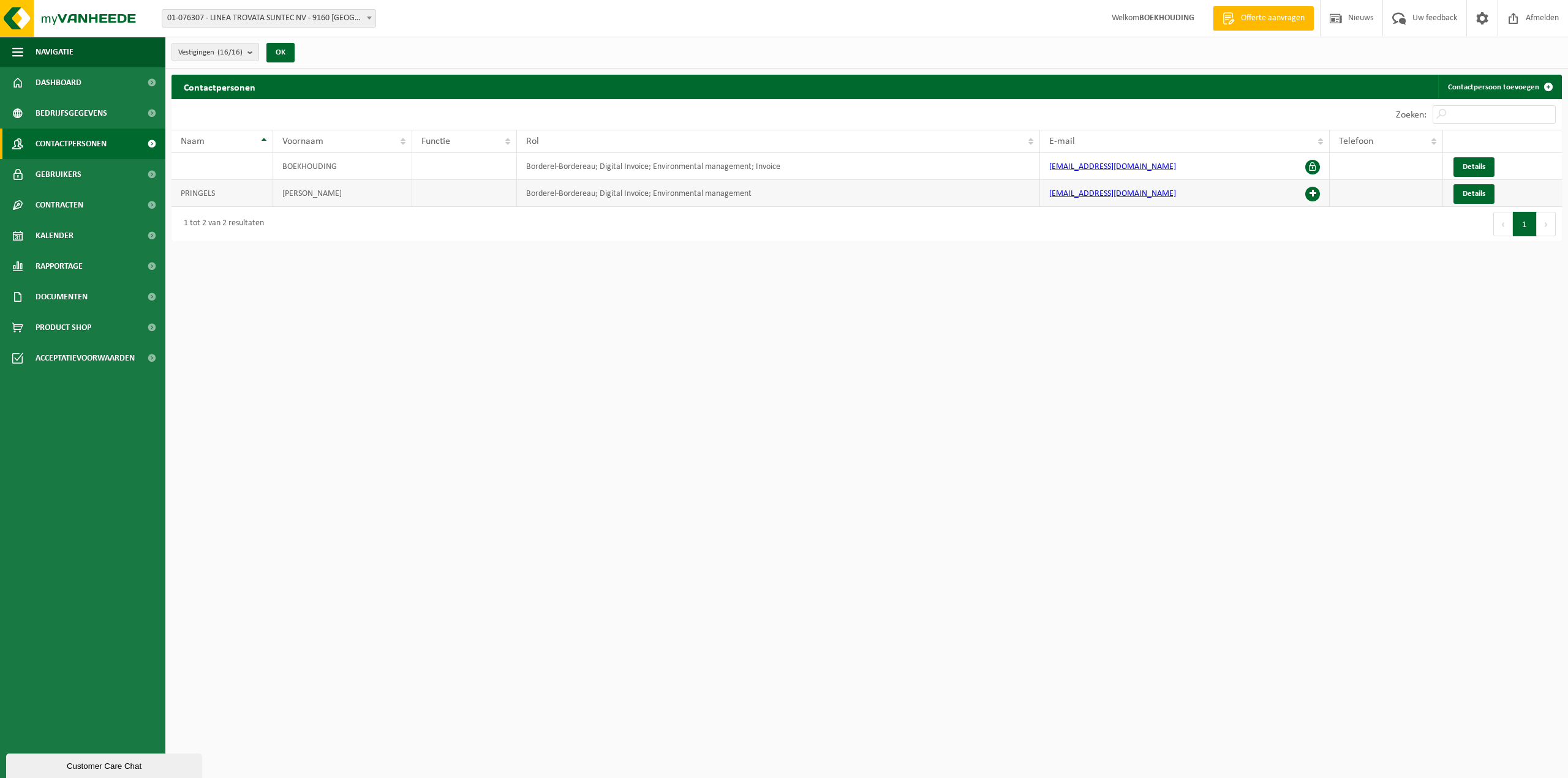
click at [1314, 191] on span at bounding box center [1312, 193] width 15 height 15
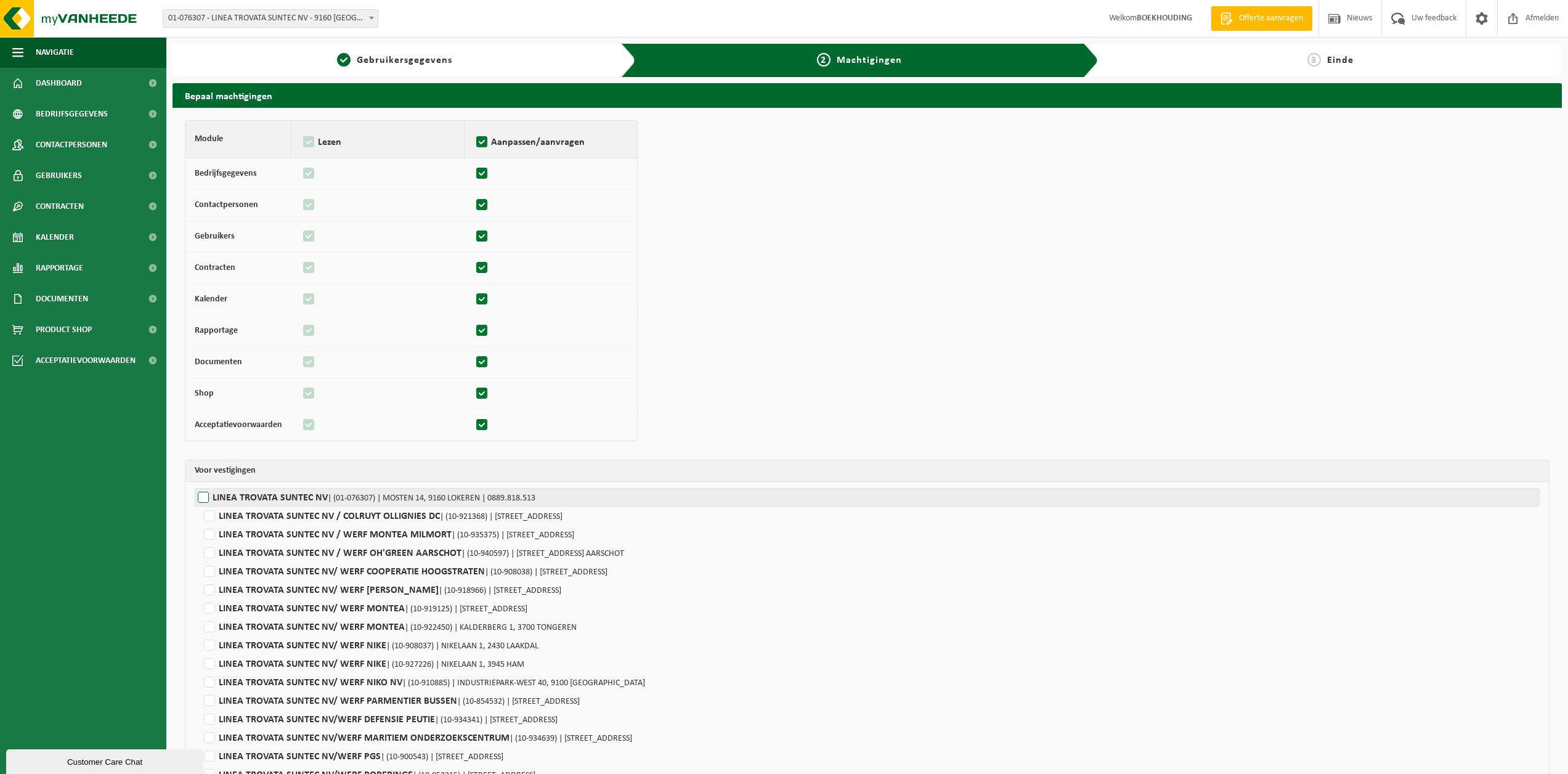
click at [206, 497] on label"] "LINEA TROVATA SUNTEC NV | (01-076307) | MOSTEN 14, 9160 LOKEREN | 0889.818.513" at bounding box center [867, 497] width 1345 height 19
click at [206, 497] on input "LINEA TROVATA SUNTEC NV | (01-076307) | MOSTEN 14, 9160 LOKEREN | 0889.818.513" at bounding box center [978, 497] width 1568 height 19
checkbox input "true"
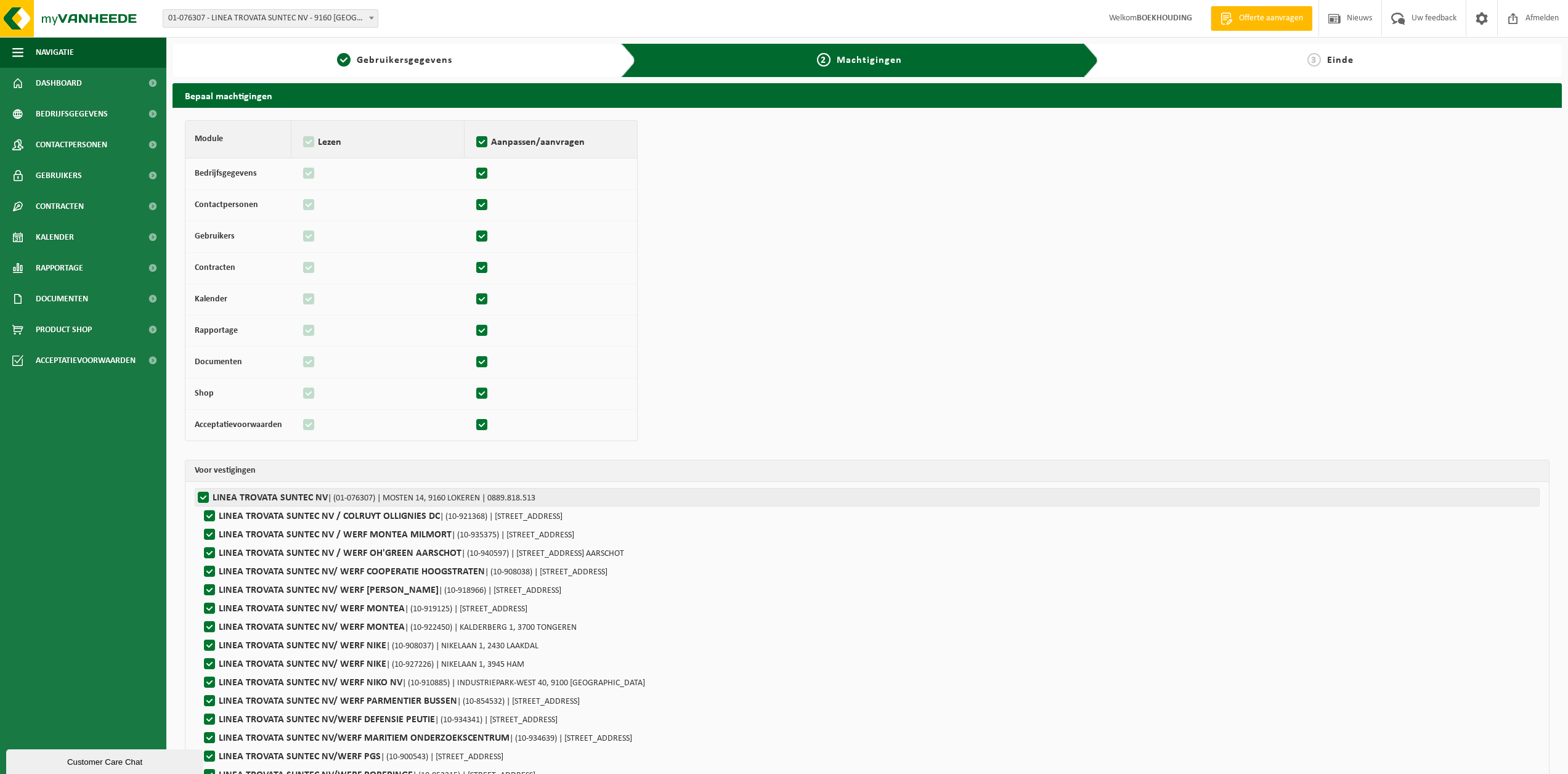
checkbox input "true"
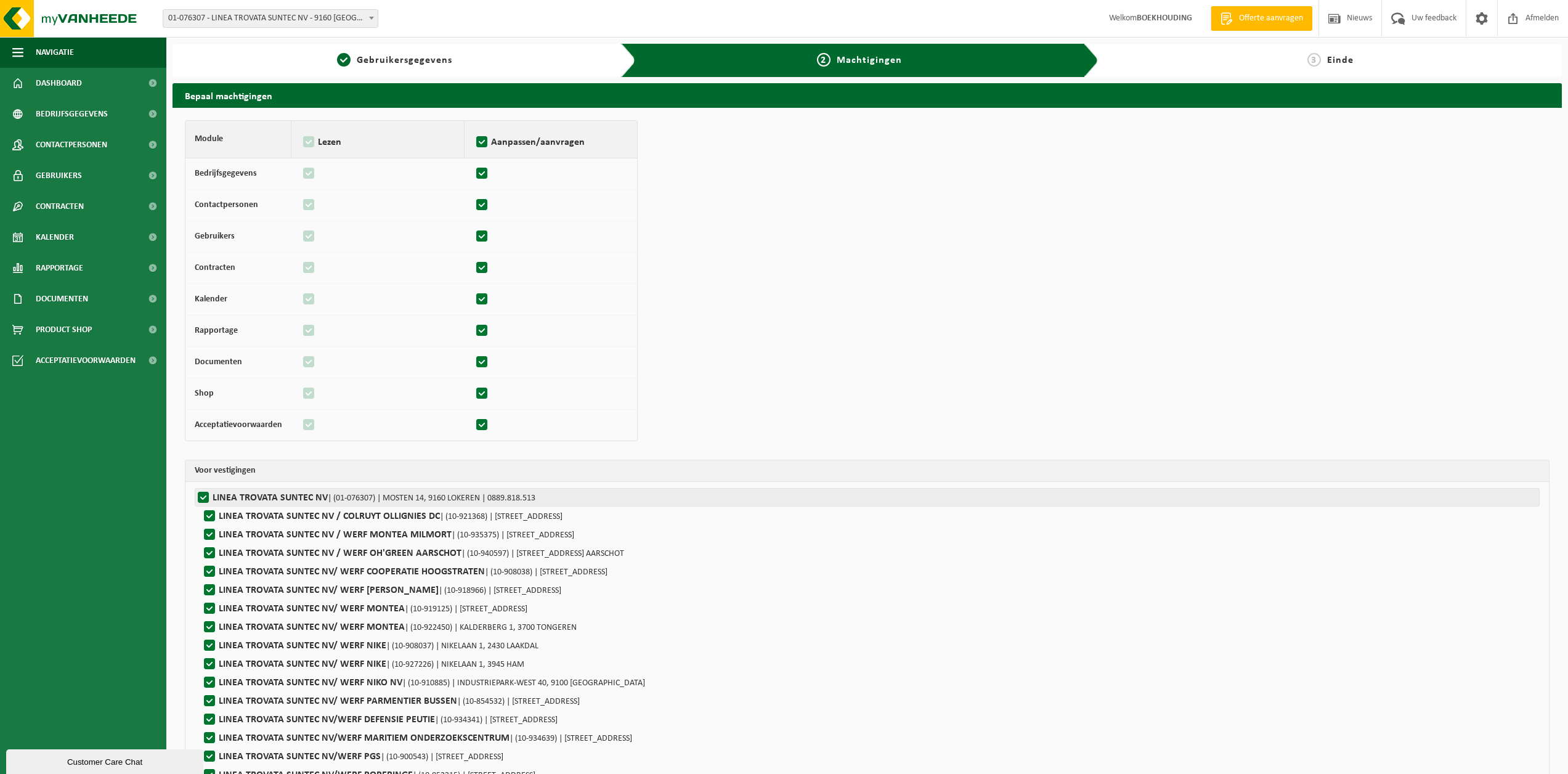
checkbox input "true"
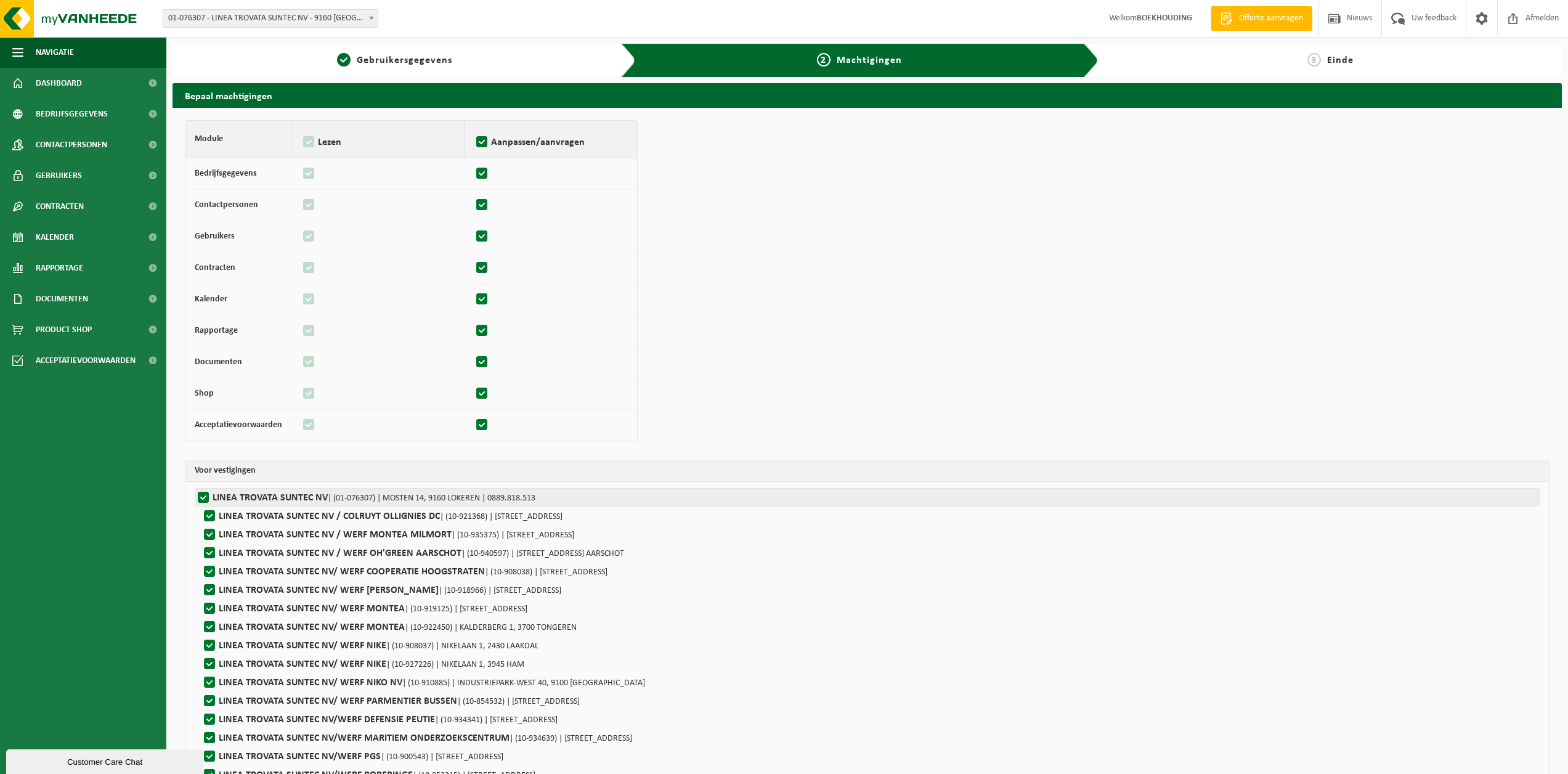
checkbox input "true"
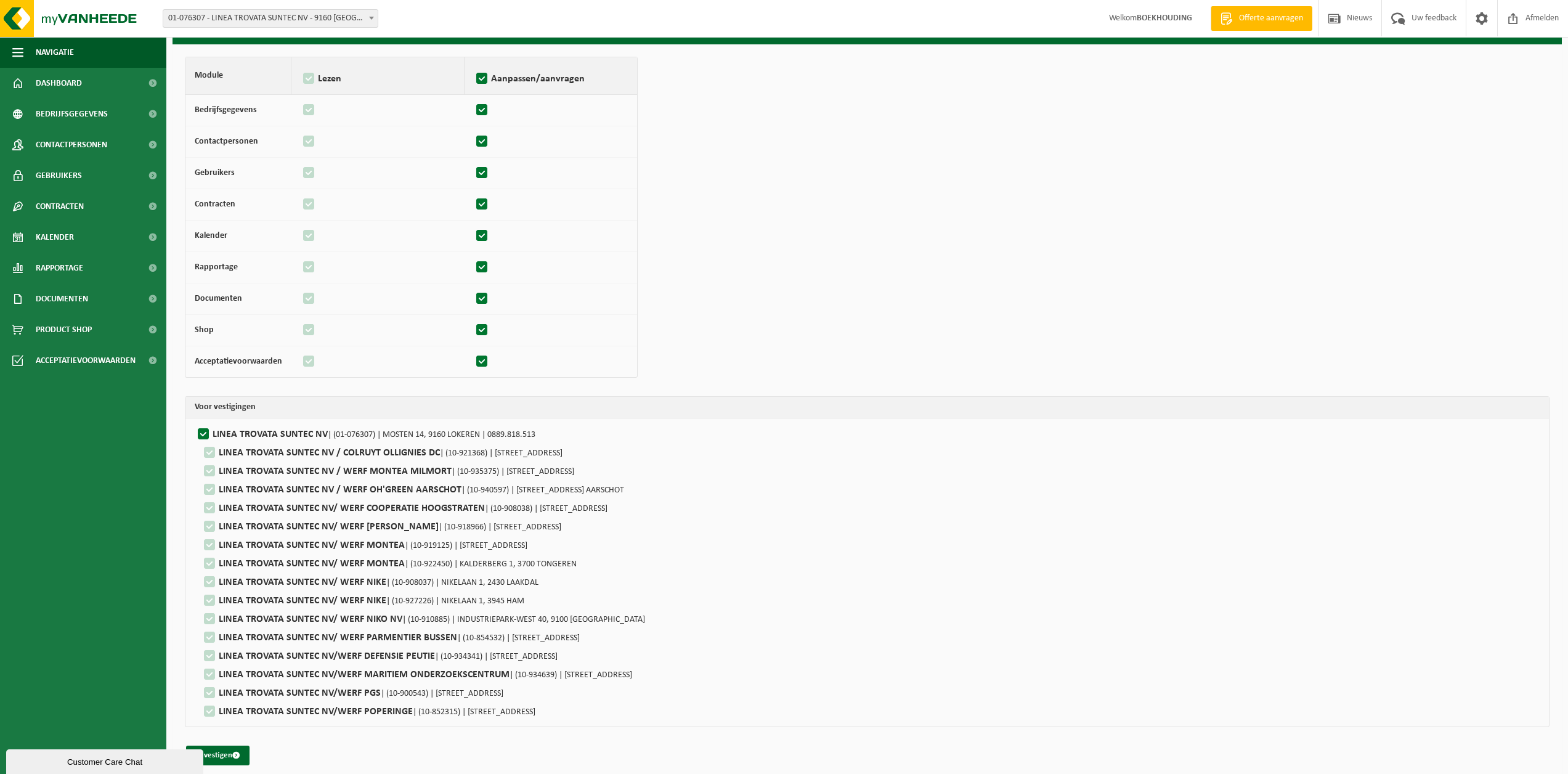
scroll to position [73, 0]
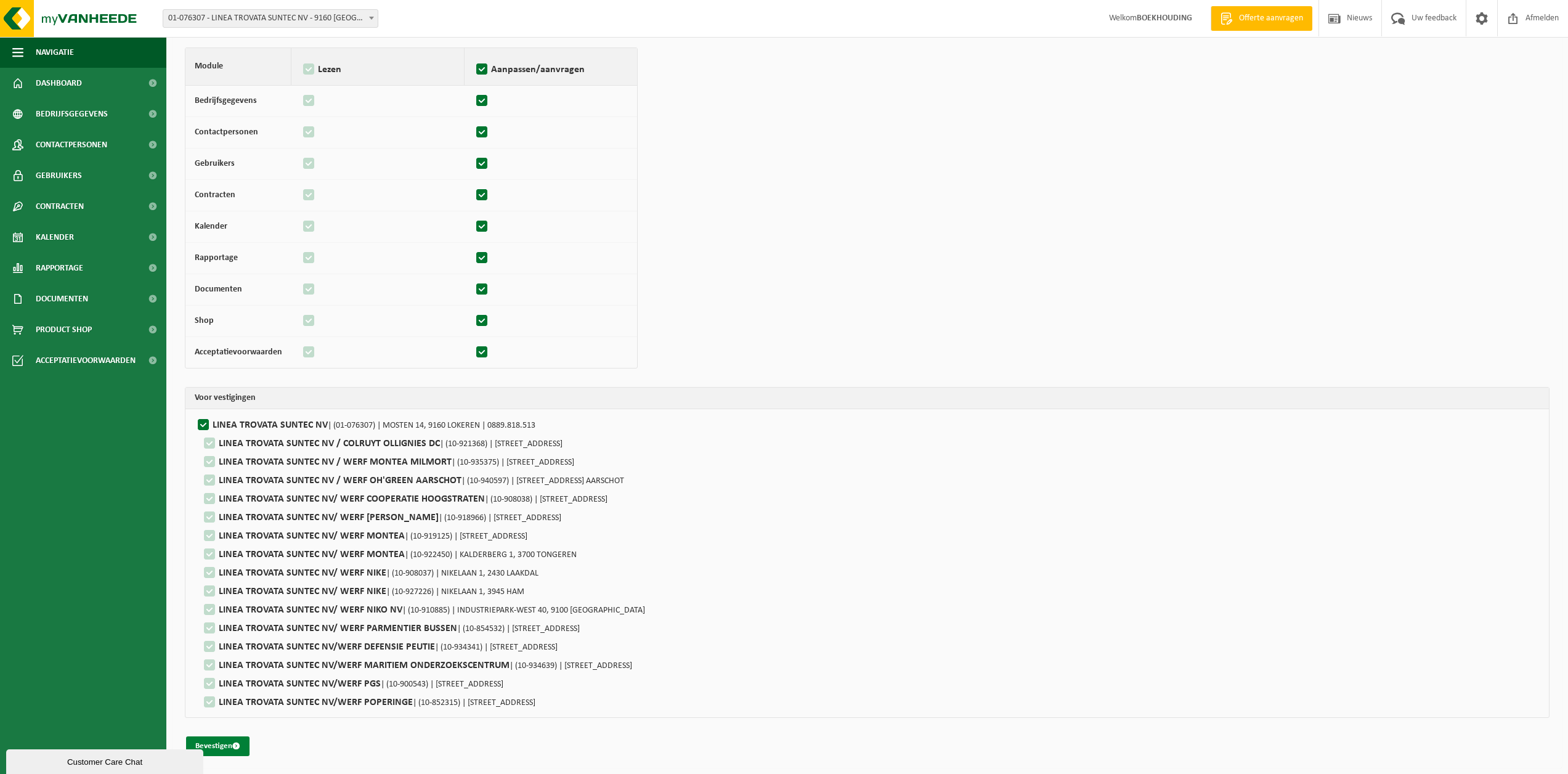
click at [222, 747] on button "Bevestigen" at bounding box center [217, 746] width 64 height 20
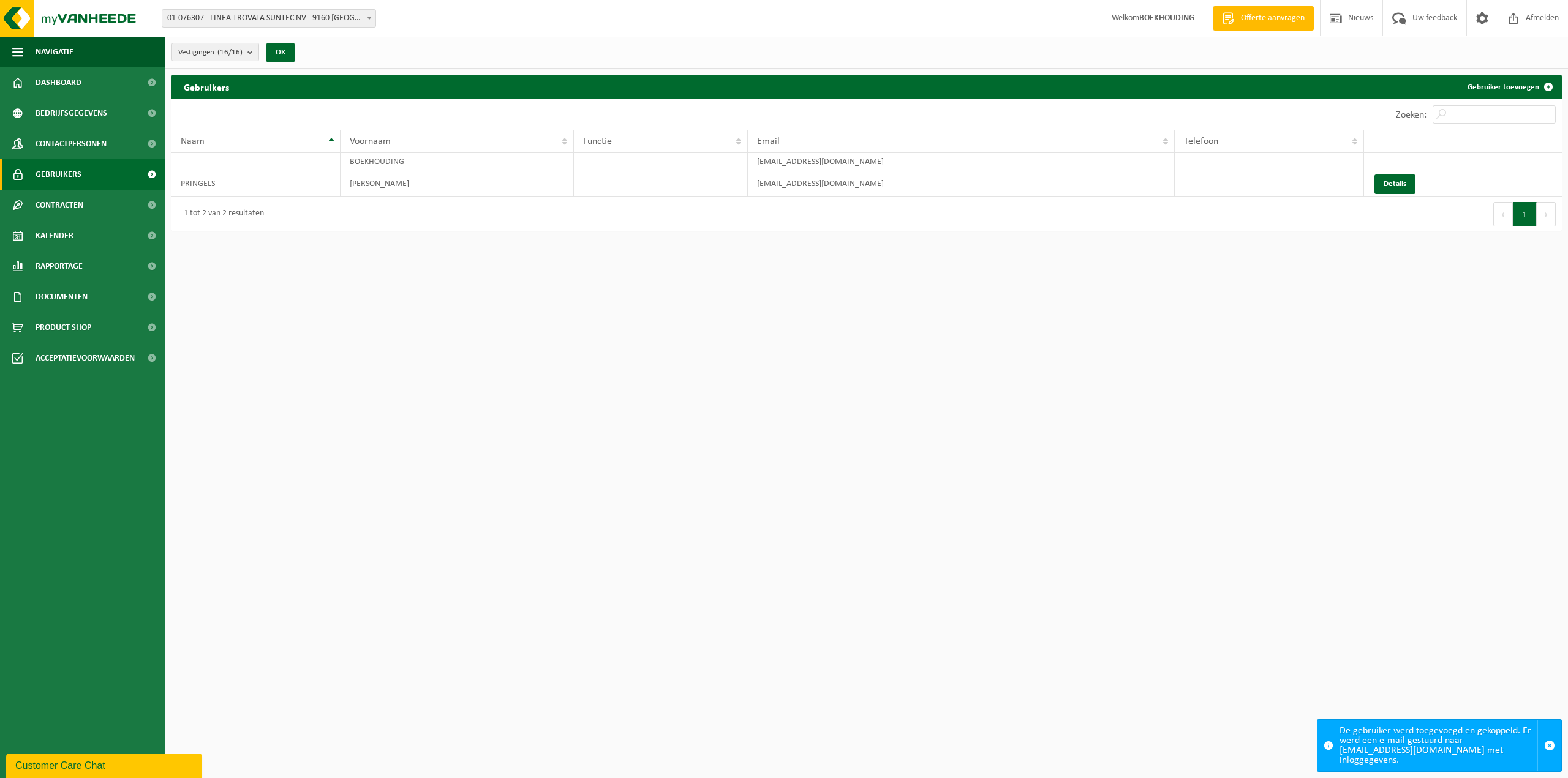
click at [672, 379] on html "Vestiging: 01-076307 - LINEA TROVATA SUNTEC NV - 9160 [GEOGRAPHIC_DATA], MOSTEN…" at bounding box center [784, 389] width 1568 height 778
click at [820, 382] on html "Vestiging: 01-076307 - LINEA TROVATA SUNTEC NV - 9160 [GEOGRAPHIC_DATA], MOSTEN…" at bounding box center [784, 389] width 1568 height 778
click at [588, 587] on html "Vestiging: 01-076307 - LINEA TROVATA SUNTEC NV - 9160 [GEOGRAPHIC_DATA], MOSTEN…" at bounding box center [784, 389] width 1568 height 778
